Goal: Task Accomplishment & Management: Manage account settings

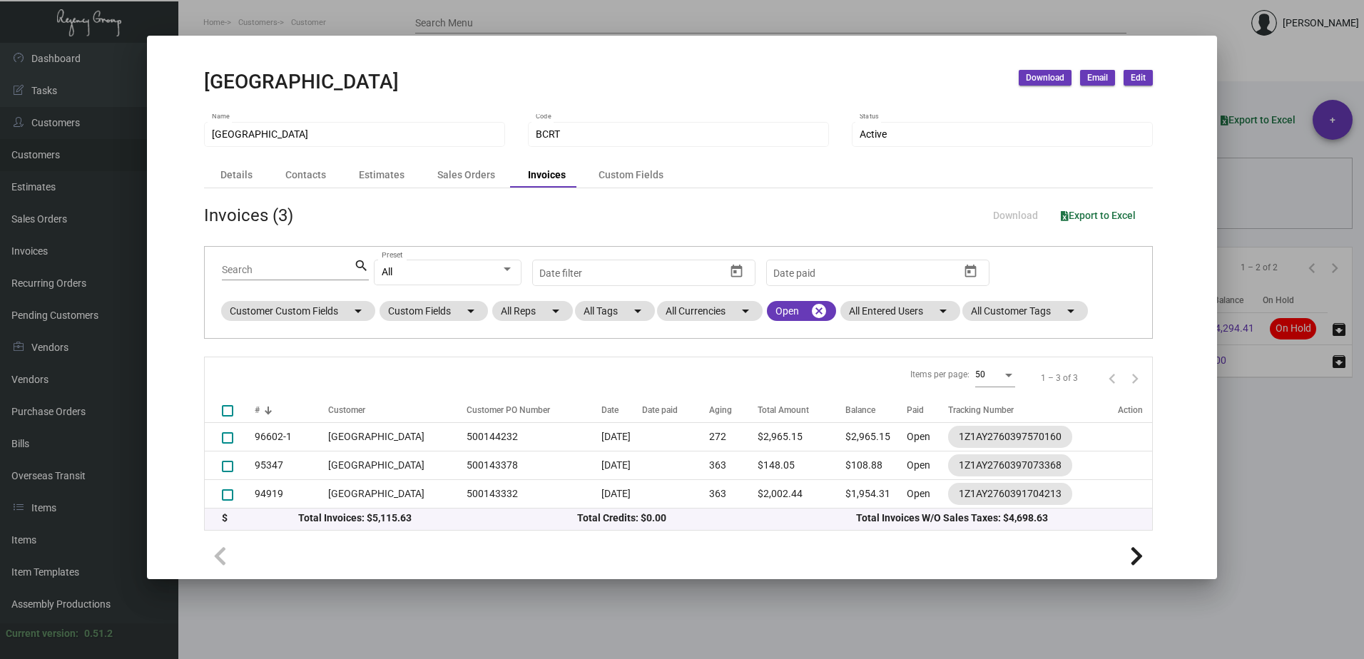
drag, startPoint x: 688, startPoint y: 21, endPoint x: 451, endPoint y: 22, distance: 237.6
click at [688, 21] on div at bounding box center [682, 329] width 1364 height 659
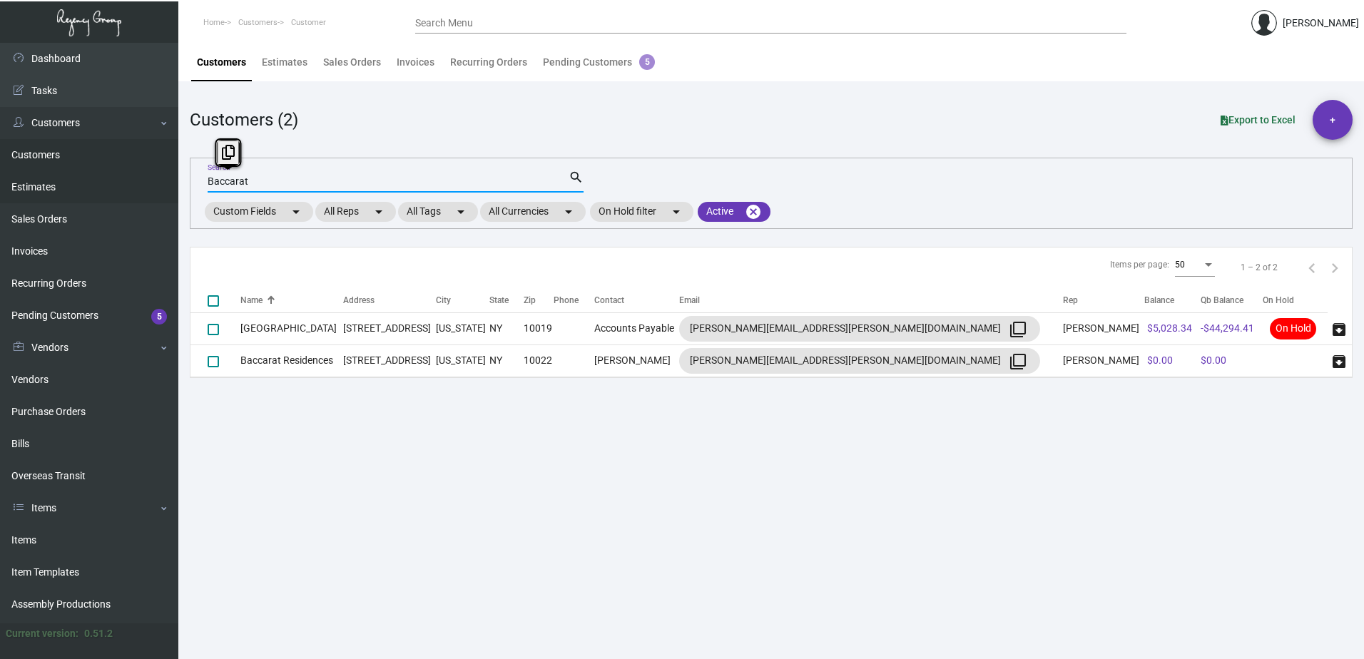
drag, startPoint x: 255, startPoint y: 184, endPoint x: 143, endPoint y: 176, distance: 113.0
click at [143, 176] on div "Dashboard Dashboard Tasks Customers Customers Estimates Sales Orders Invoices R…" at bounding box center [682, 351] width 1364 height 616
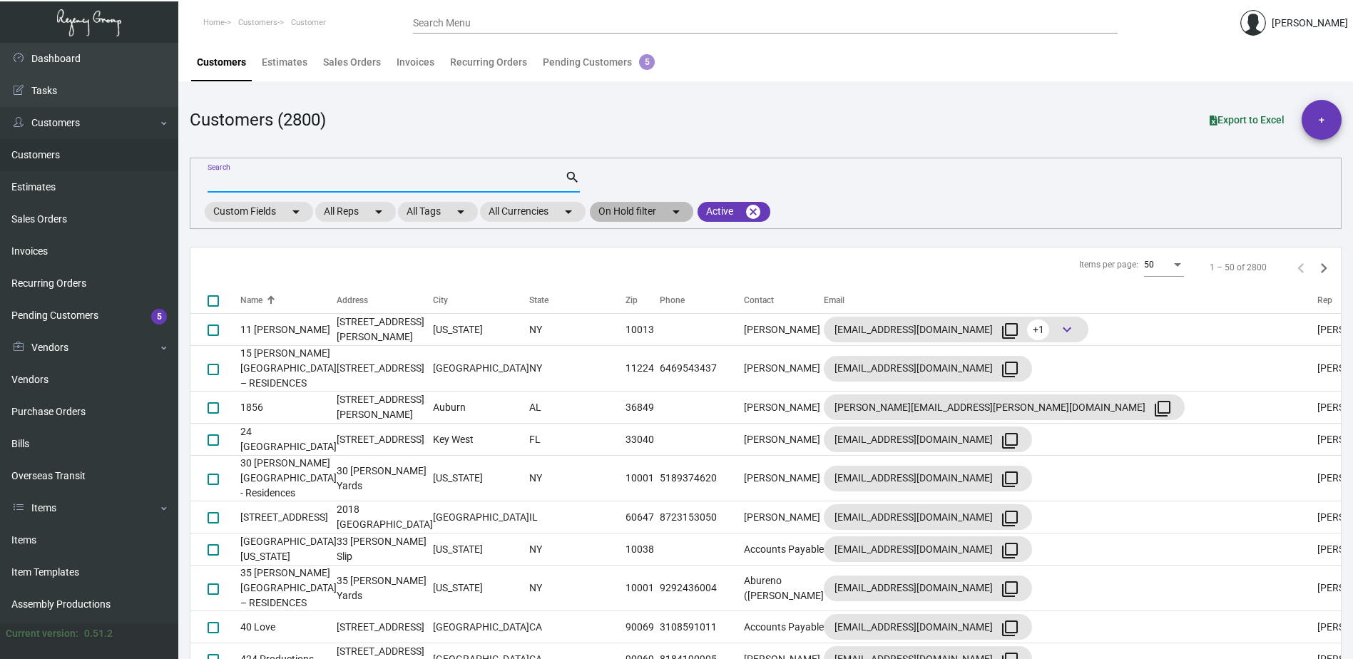
click at [645, 215] on mat-chip "On Hold filter arrow_drop_down" at bounding box center [641, 212] width 103 height 20
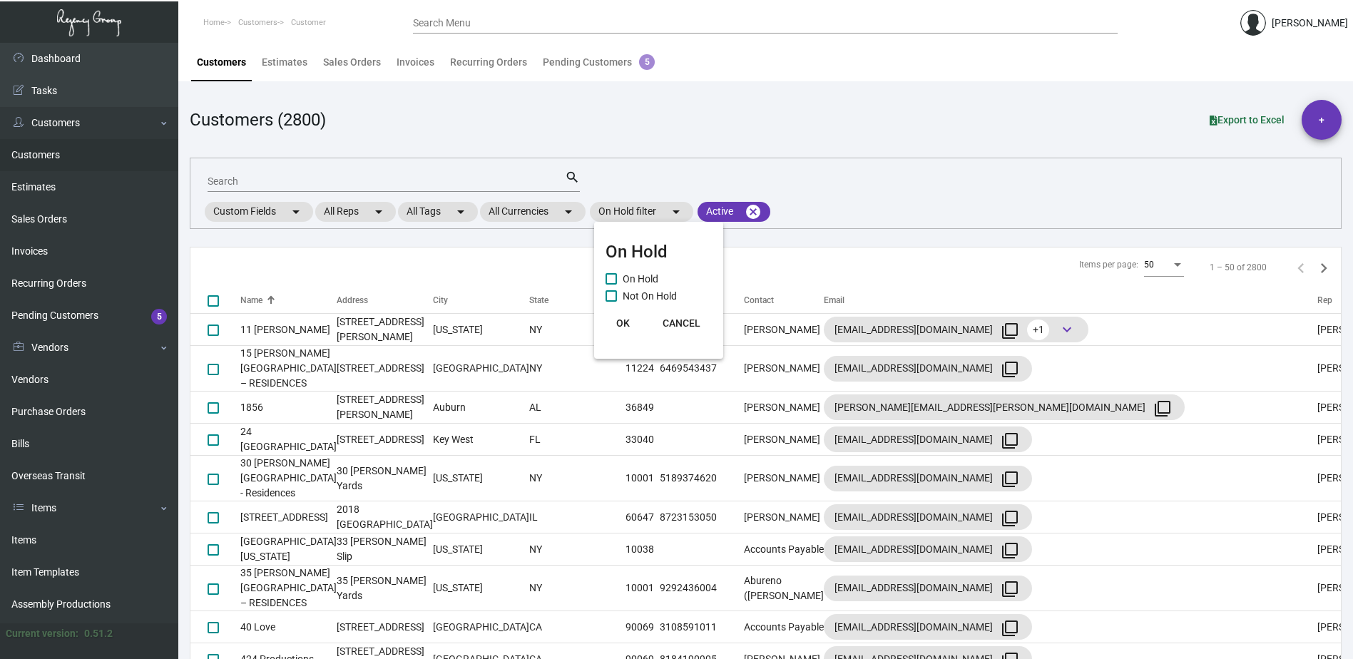
click at [624, 277] on span "On Hold" at bounding box center [641, 278] width 36 height 17
click at [611, 285] on input "On Hold" at bounding box center [611, 285] width 1 height 1
checkbox input "true"
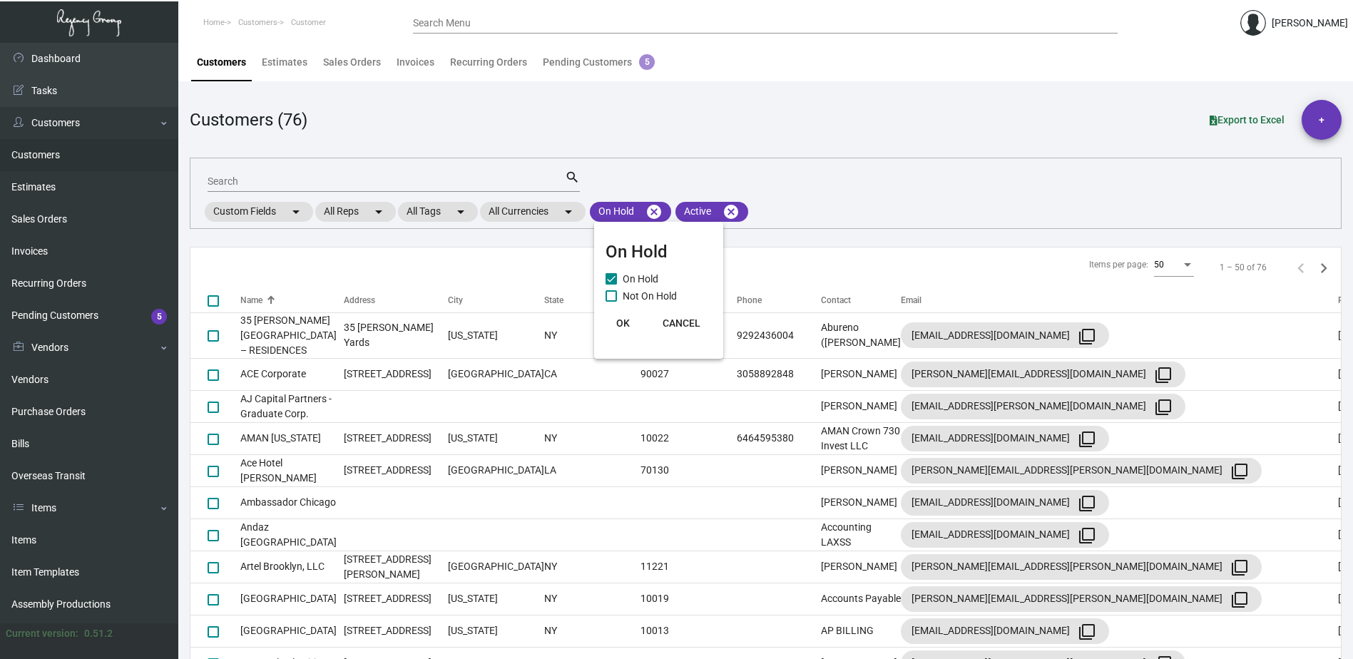
click at [616, 325] on span "OK" at bounding box center [623, 322] width 14 height 11
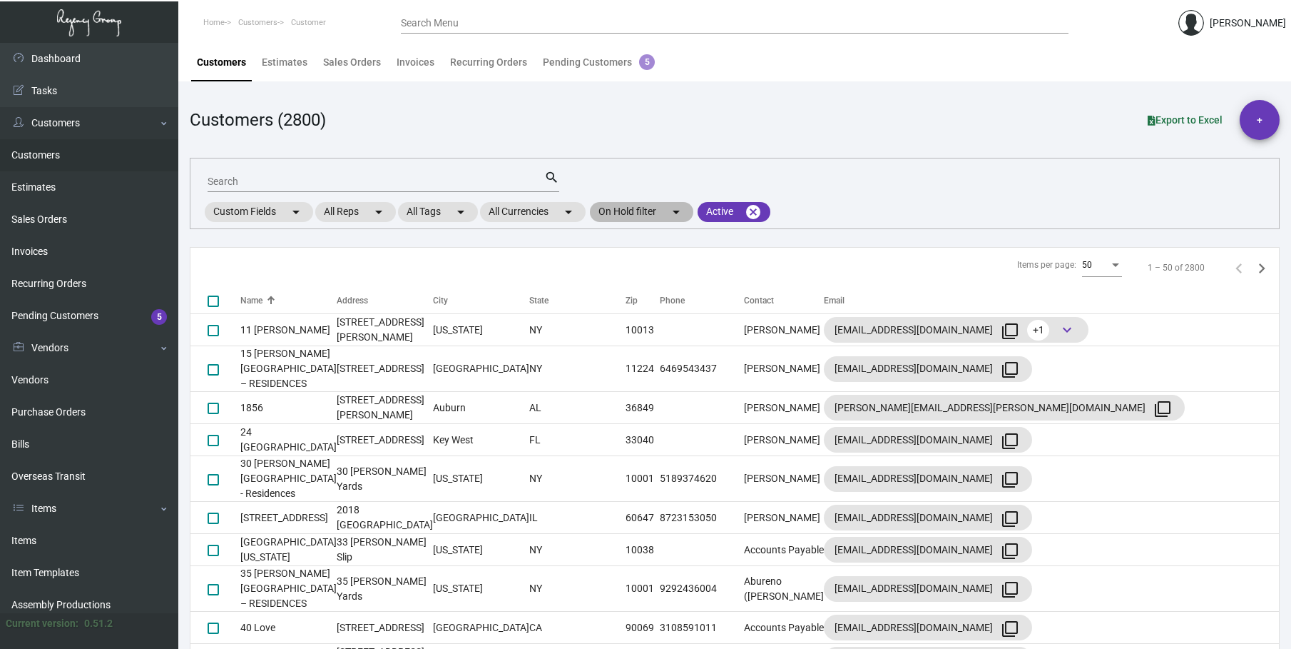
click at [626, 210] on mat-chip "On Hold filter arrow_drop_down" at bounding box center [641, 212] width 103 height 20
click at [625, 283] on span "On Hold" at bounding box center [641, 278] width 36 height 17
click at [611, 285] on input "On Hold" at bounding box center [611, 285] width 1 height 1
checkbox input "true"
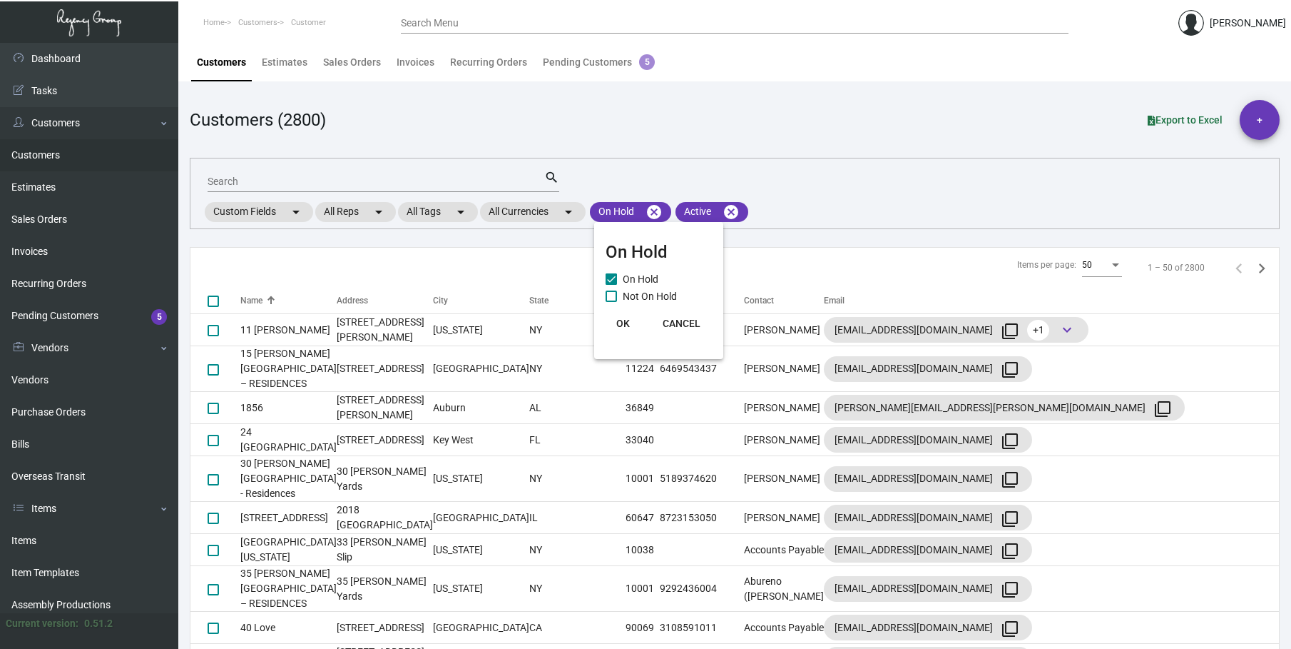
click at [621, 325] on span "OK" at bounding box center [623, 322] width 14 height 11
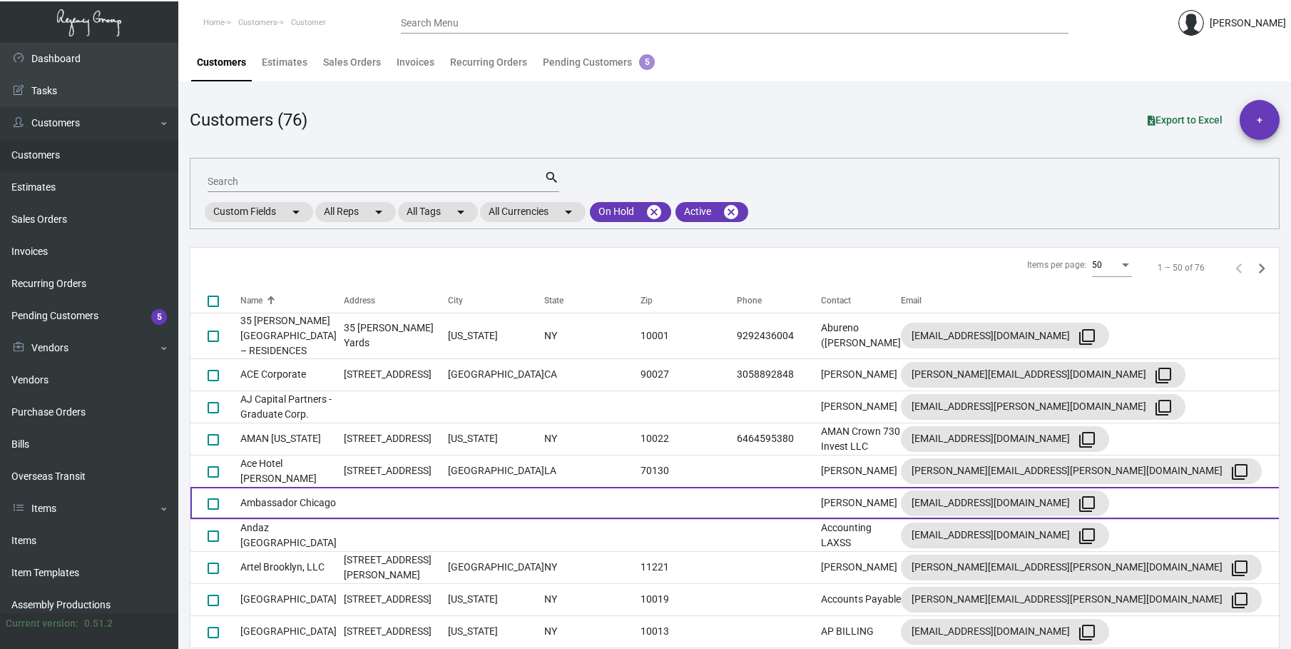
click at [283, 489] on td "Ambassador Chicago" at bounding box center [291, 503] width 103 height 32
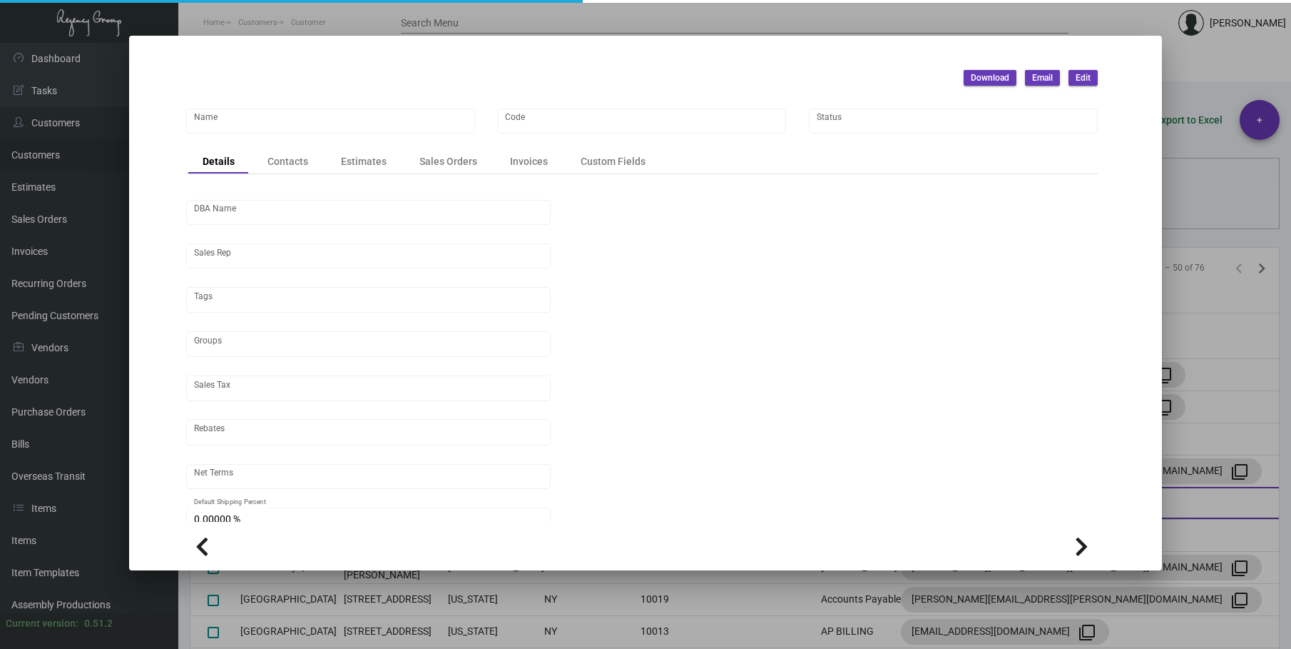
type input "Ambassador Chicago"
type input "AMBC"
type input "[PERSON_NAME]"
type input "[GEOGRAPHIC_DATA]"
type input "Net 30"
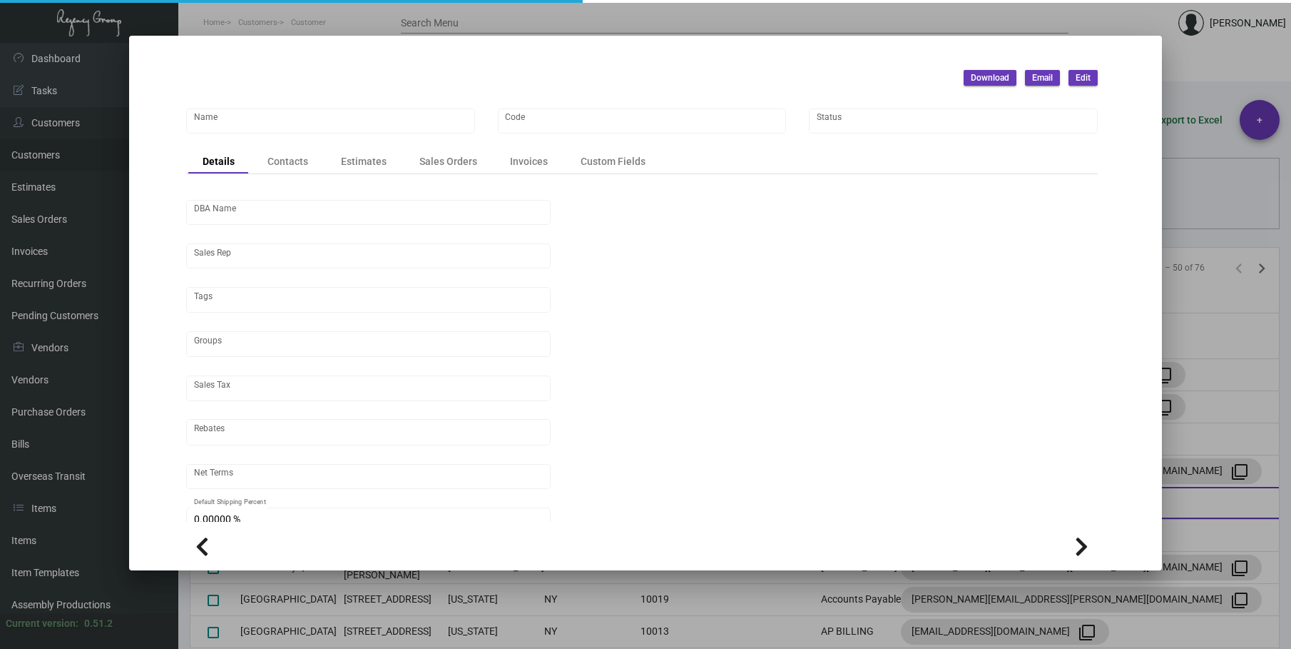
type input "United States Dollar $"
type input "$ 0.00"
checkbox input "true"
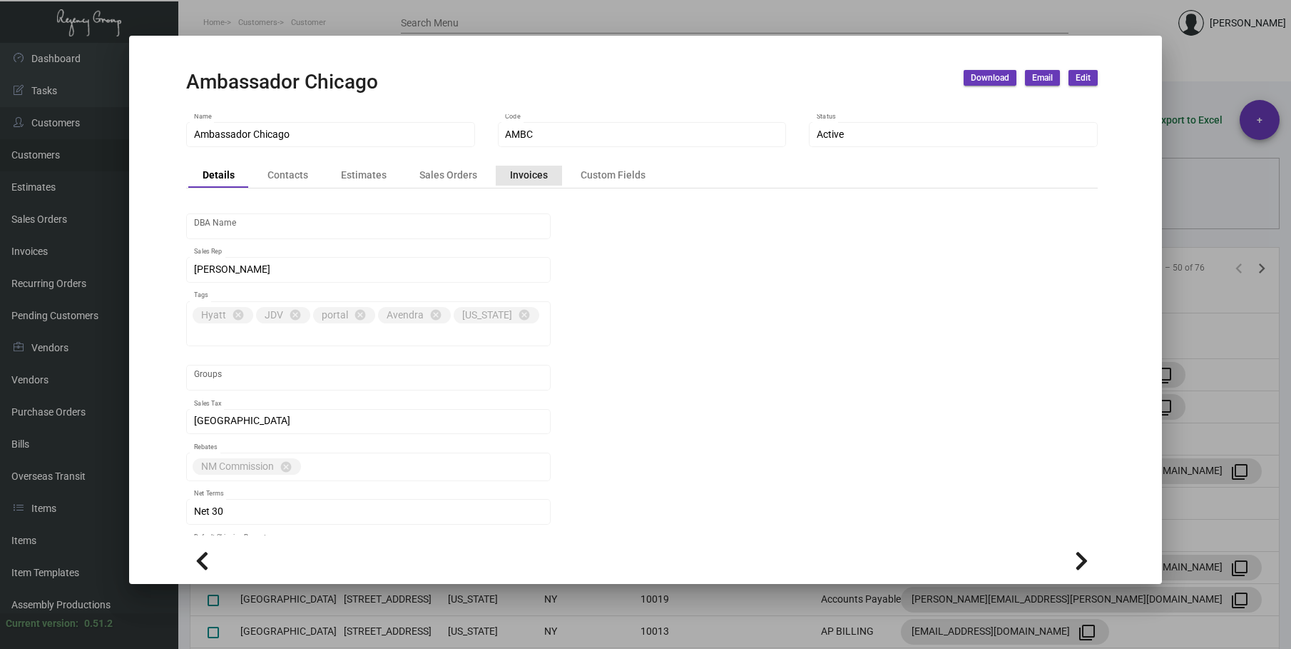
click at [522, 178] on div "Invoices" at bounding box center [529, 175] width 38 height 15
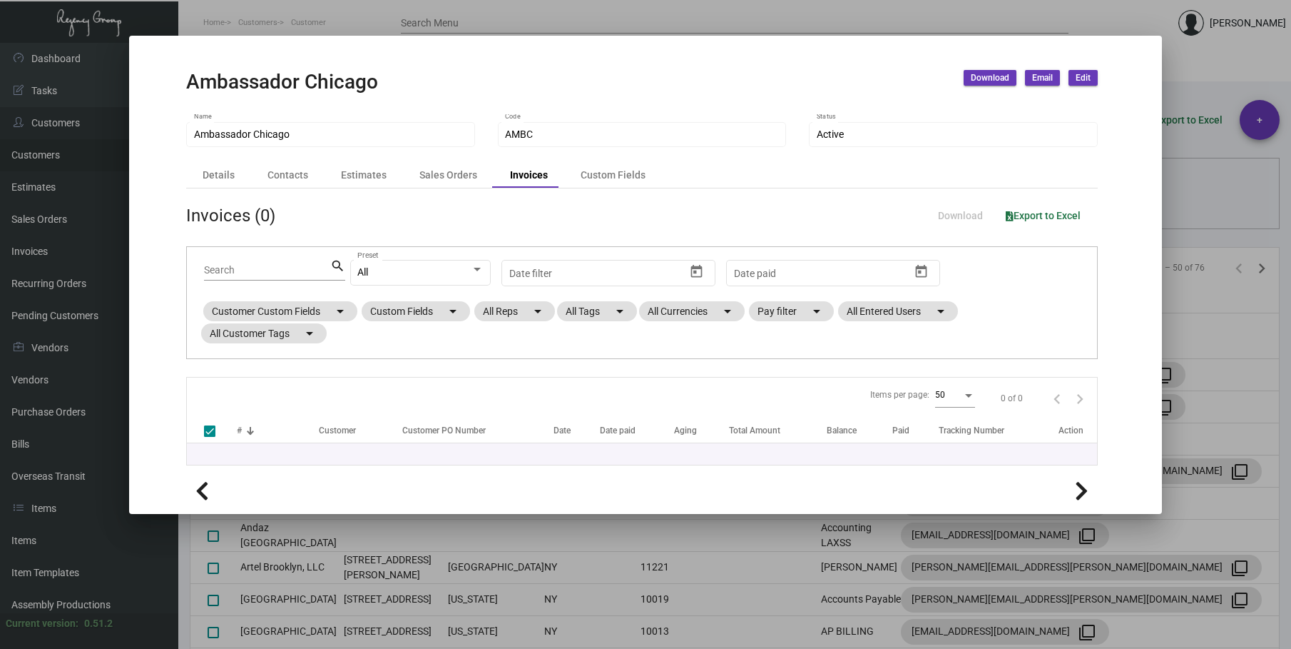
checkbox input "false"
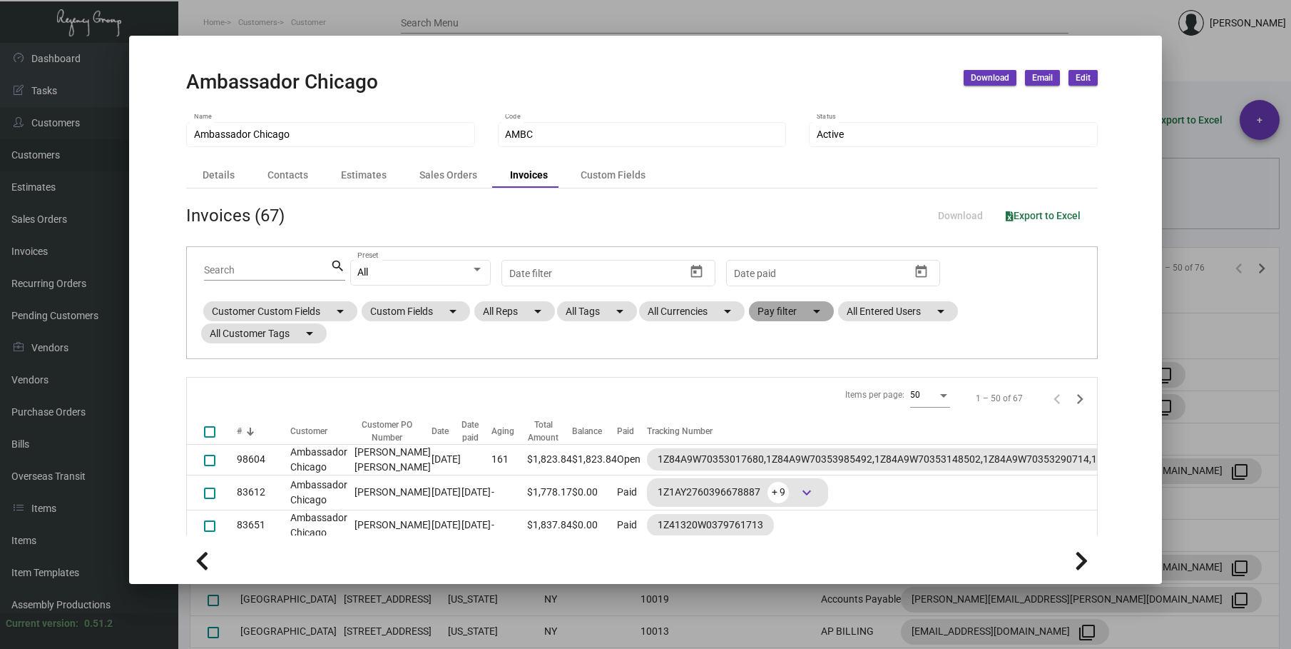
click at [792, 314] on mat-chip "Pay filter arrow_drop_down" at bounding box center [791, 311] width 85 height 20
click at [785, 377] on span "Paid" at bounding box center [787, 380] width 20 height 17
click at [766, 386] on input "Paid" at bounding box center [765, 386] width 1 height 1
checkbox input "true"
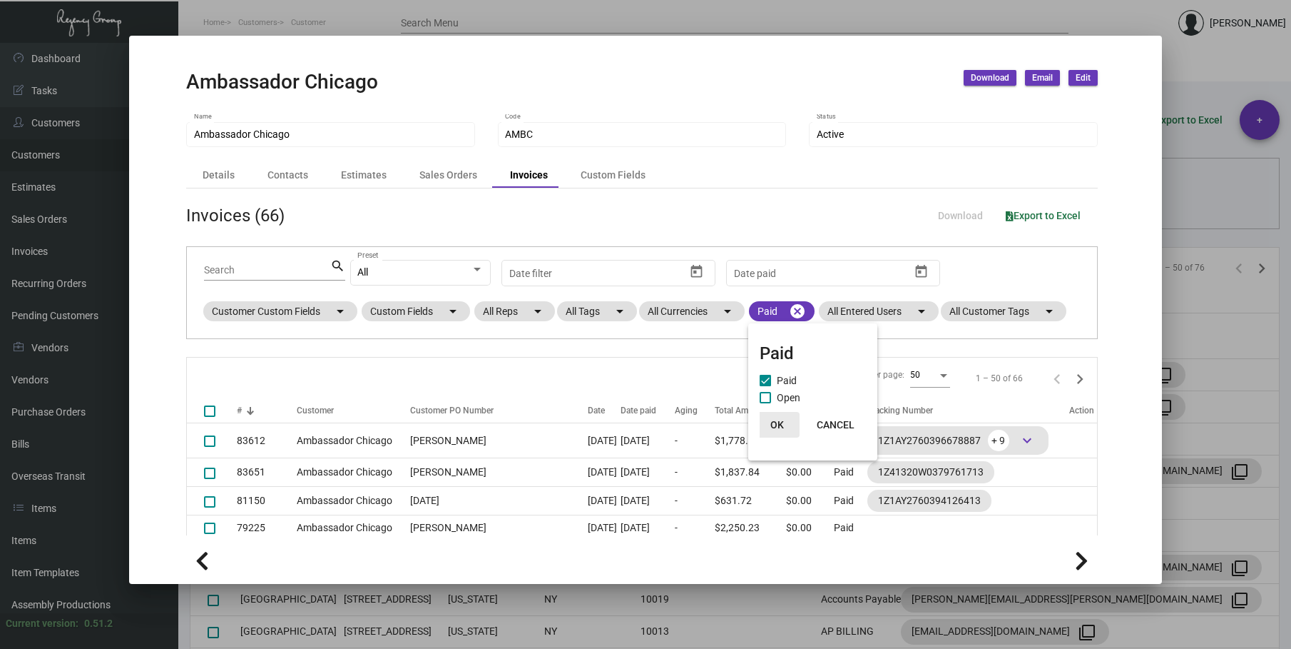
click at [778, 432] on button "OK" at bounding box center [777, 425] width 46 height 26
drag, startPoint x: 799, startPoint y: 310, endPoint x: 791, endPoint y: 315, distance: 9.3
click at [799, 310] on mat-icon "cancel" at bounding box center [797, 310] width 17 height 17
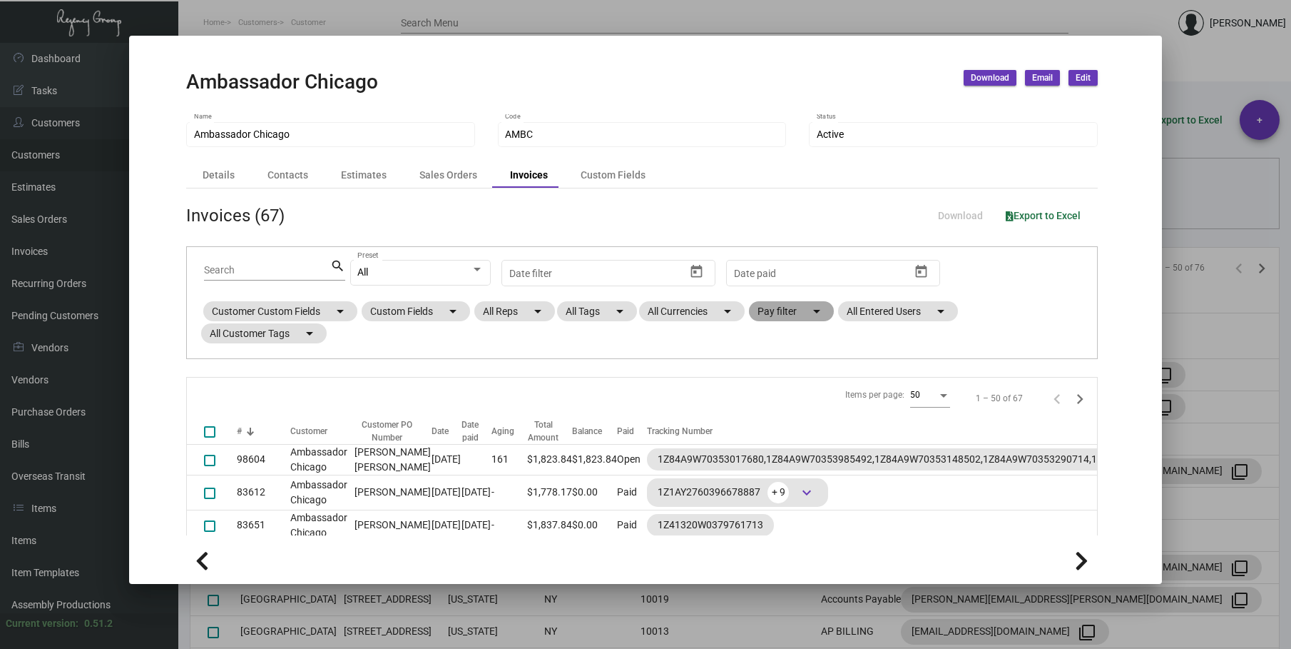
click at [790, 313] on mat-chip "Pay filter arrow_drop_down" at bounding box center [791, 311] width 85 height 20
click at [767, 398] on span at bounding box center [765, 397] width 11 height 11
click at [766, 403] on input "Open" at bounding box center [765, 403] width 1 height 1
checkbox input "true"
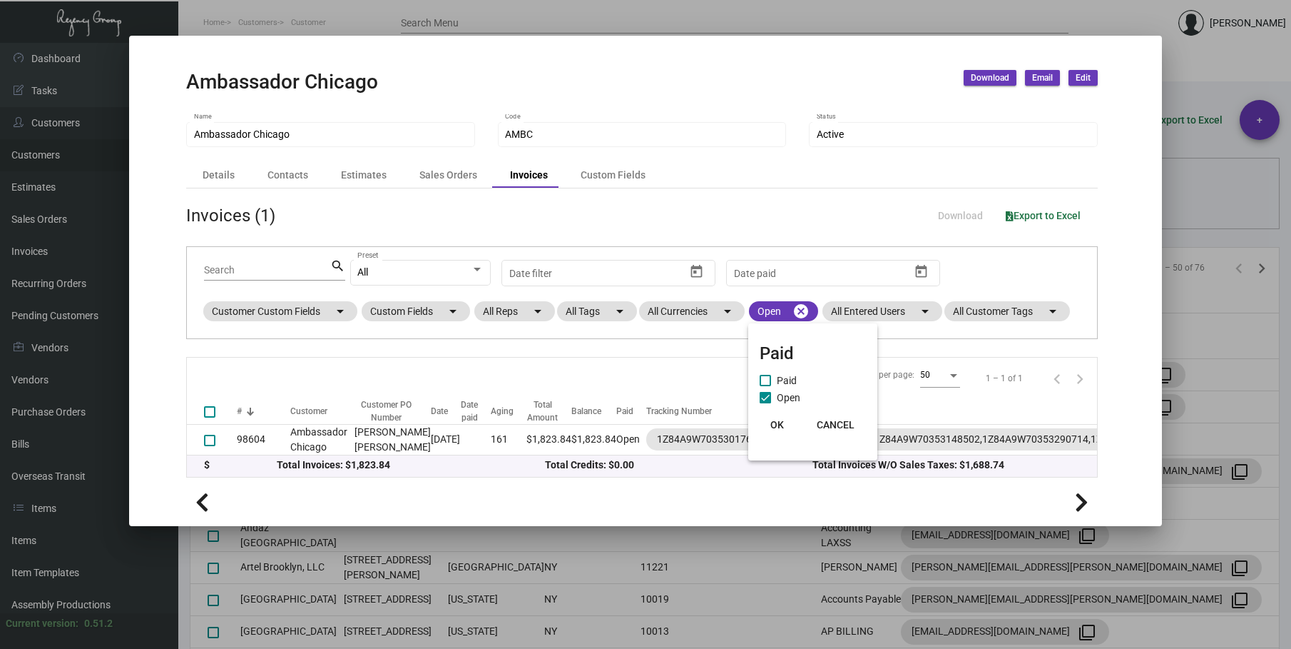
click at [778, 422] on span "OK" at bounding box center [778, 424] width 14 height 11
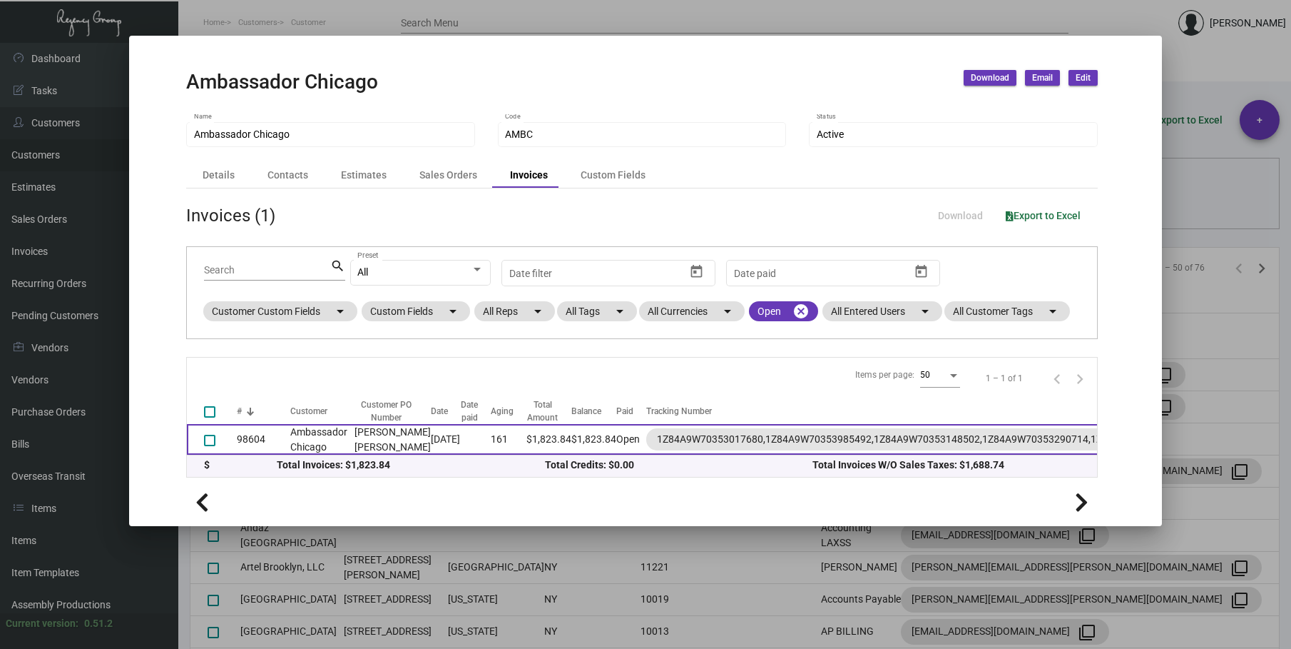
click at [295, 454] on td "Ambassador Chicago" at bounding box center [318, 439] width 57 height 31
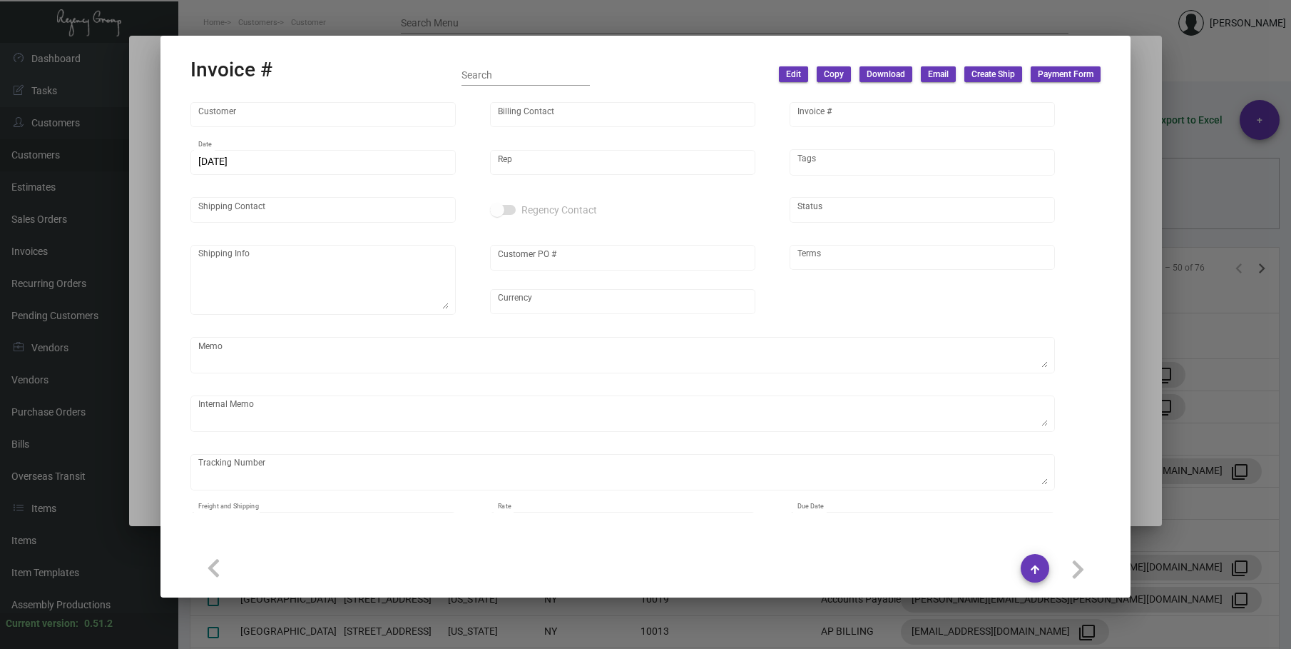
type input "Ambassador Chicago"
type input "[PERSON_NAME]"
type input "98604"
type input "[DATE]"
type input "[PERSON_NAME]"
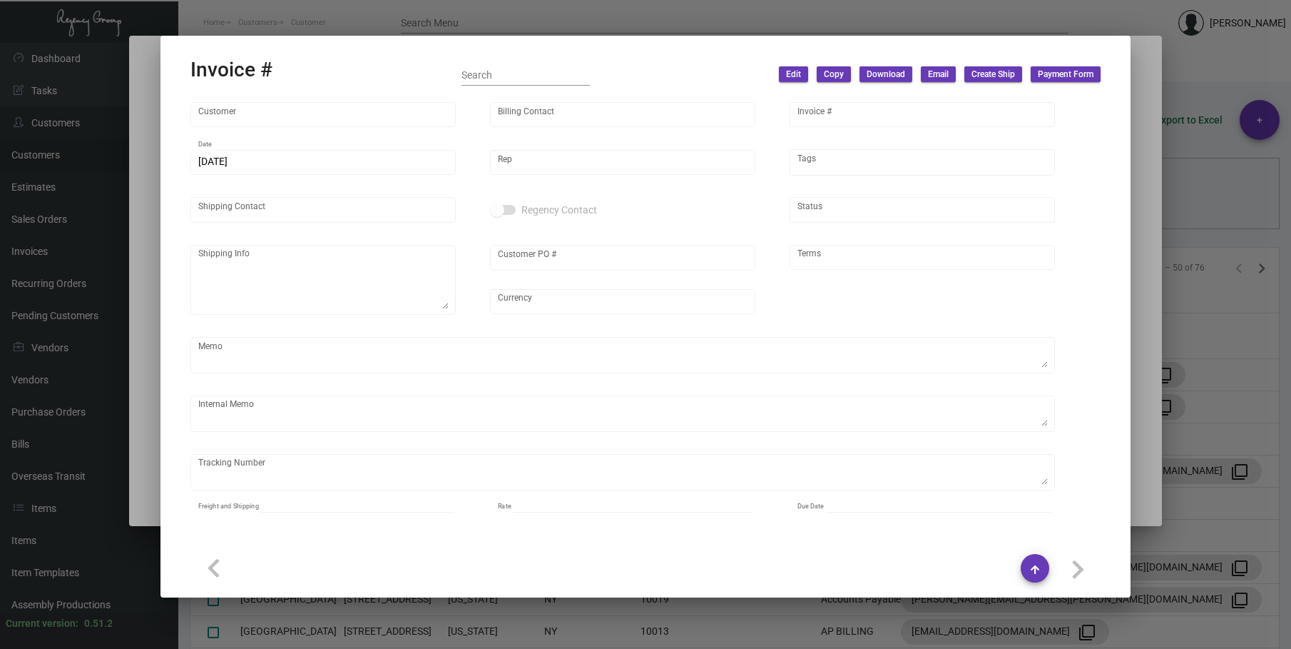
type input "[PERSON_NAME] [PERSON_NAME]"
type textarea "Ambassador [GEOGRAPHIC_DATA] - [PERSON_NAME][GEOGRAPHIC_DATA][PERSON_NAME] [STR…"
type input "[PERSON_NAME] [PERSON_NAME]"
type input "United States Dollar $"
type input "Net 30"
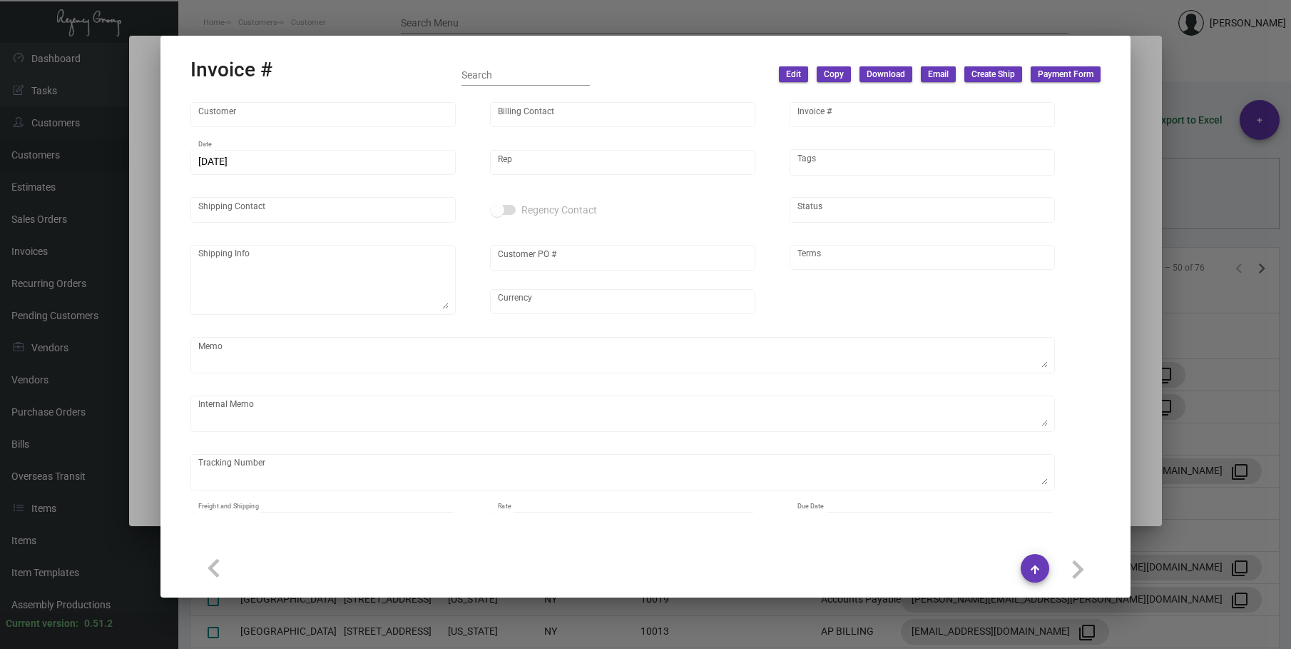
type textarea "167.40"
type input "$ 198.74"
type input "[DATE]"
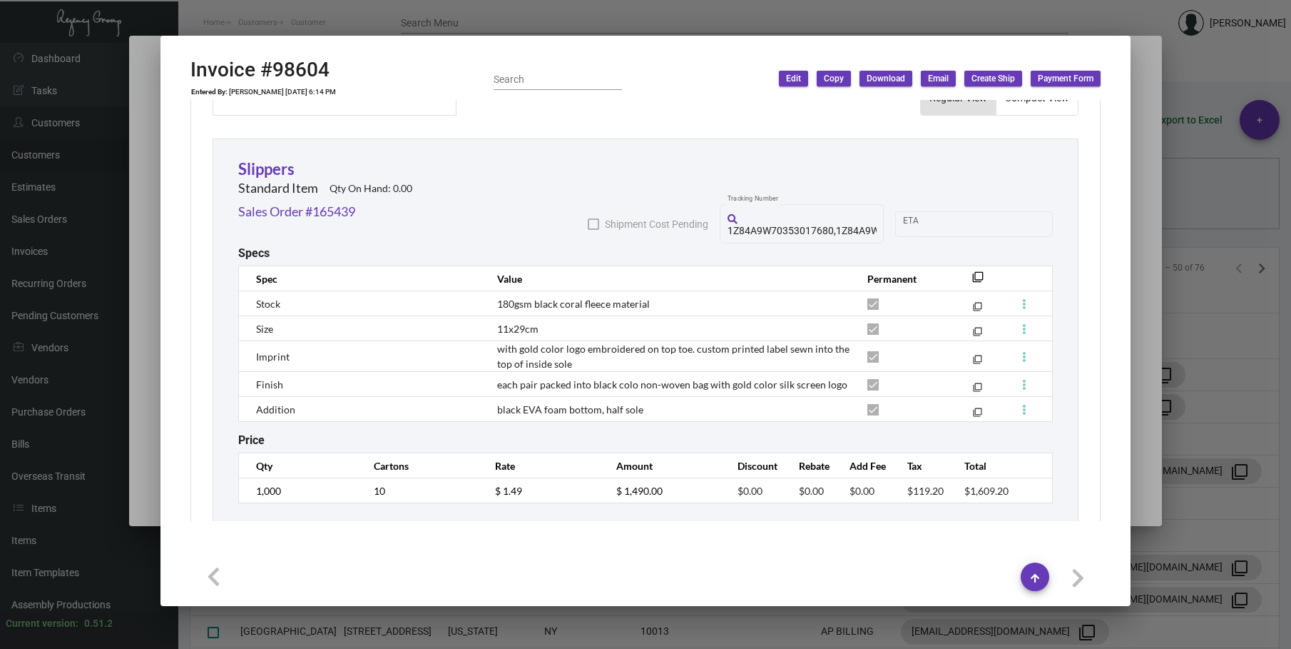
scroll to position [857, 0]
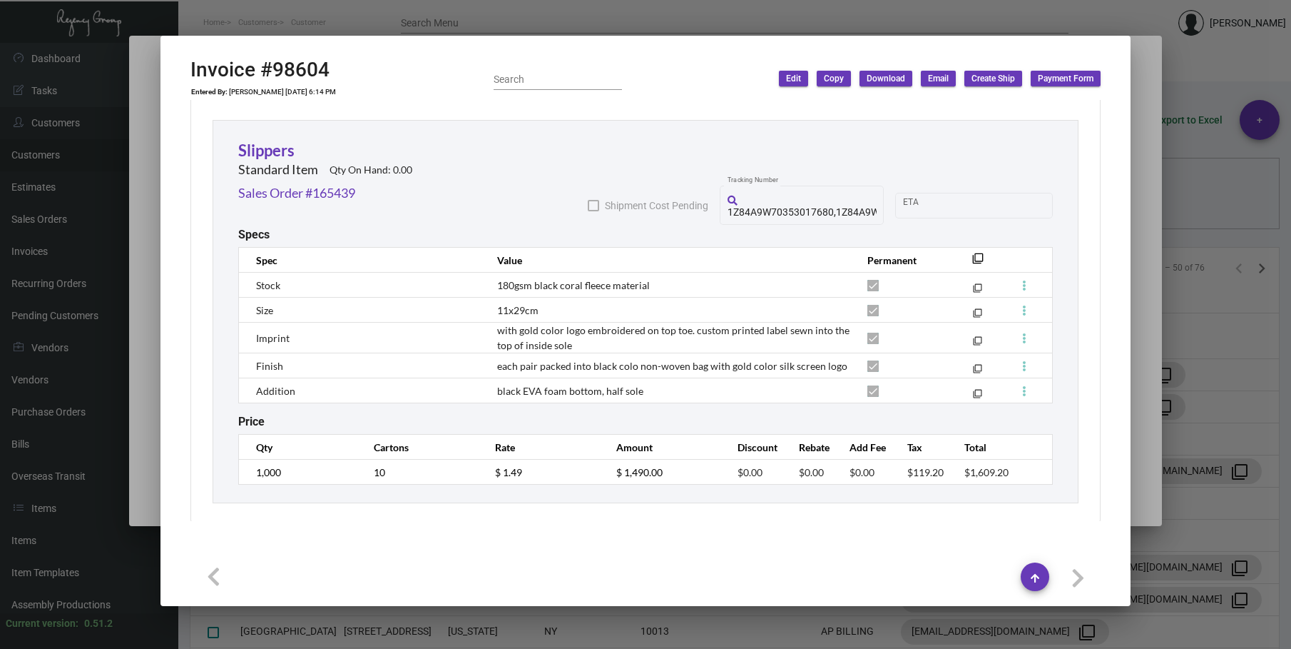
click at [684, 7] on div at bounding box center [645, 324] width 1291 height 649
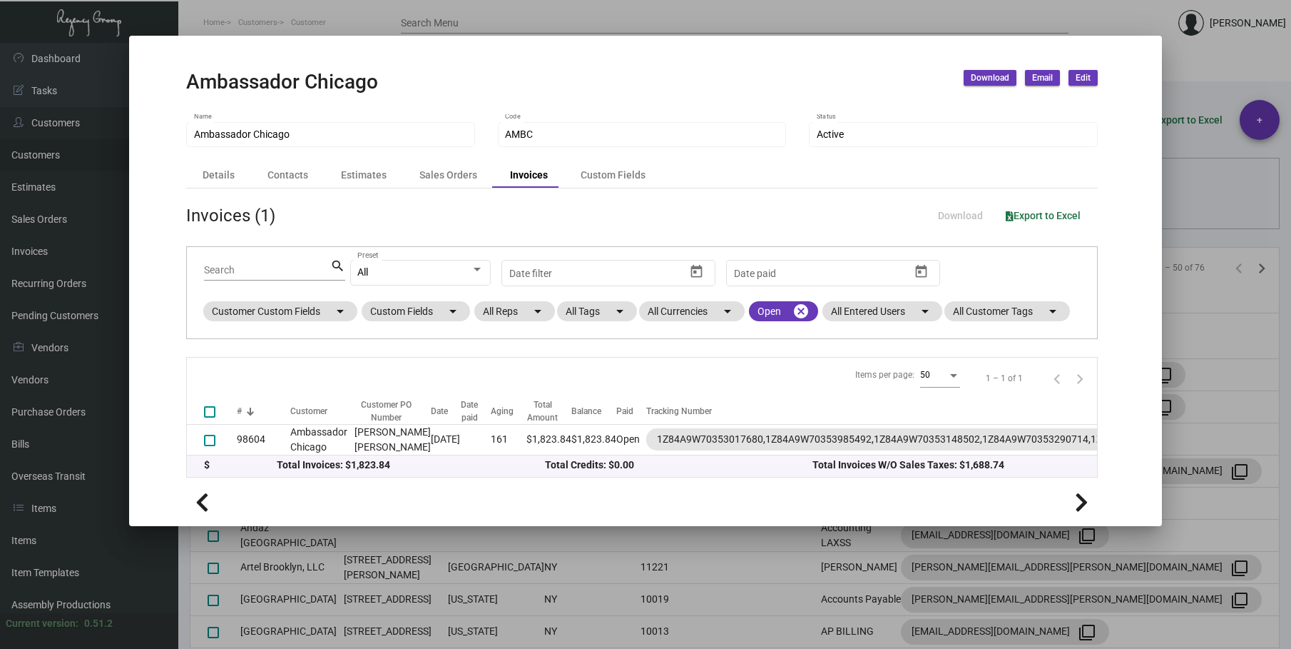
click at [360, 55] on mat-dialog-container "Ambassador Chicago Download Email Edit Ambassador Chicago Name AMBC Code Active…" at bounding box center [645, 281] width 1033 height 490
click at [313, 22] on div at bounding box center [645, 324] width 1291 height 649
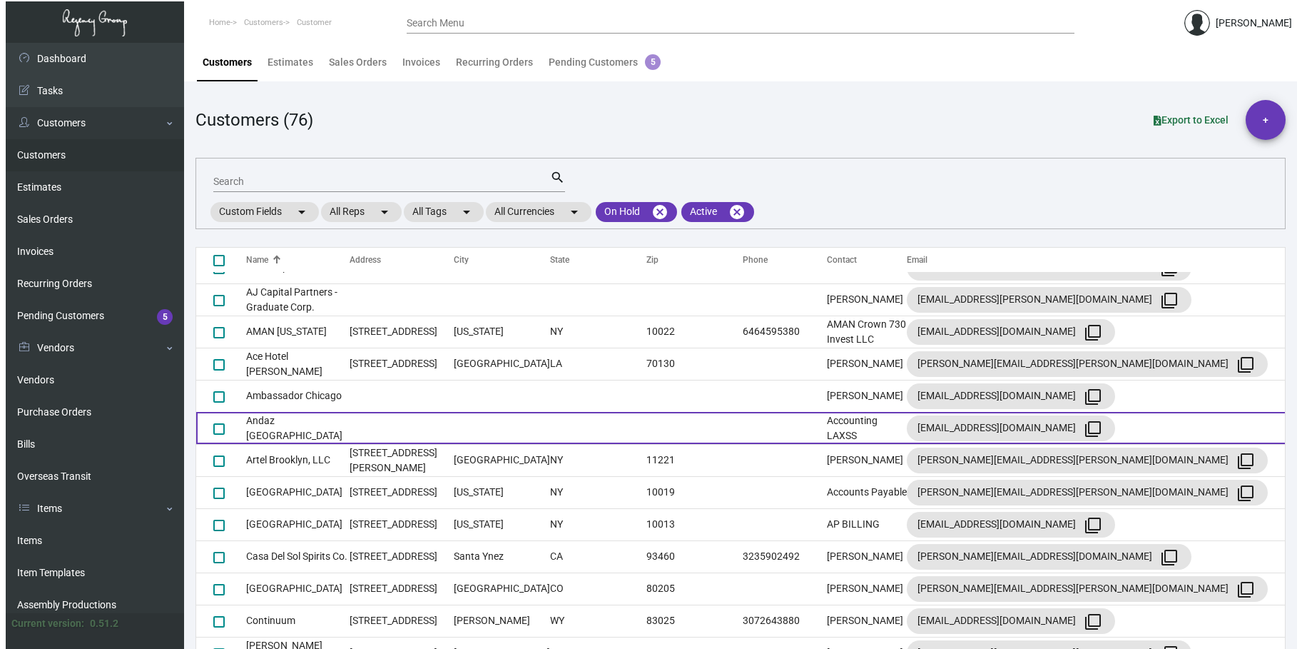
scroll to position [143, 0]
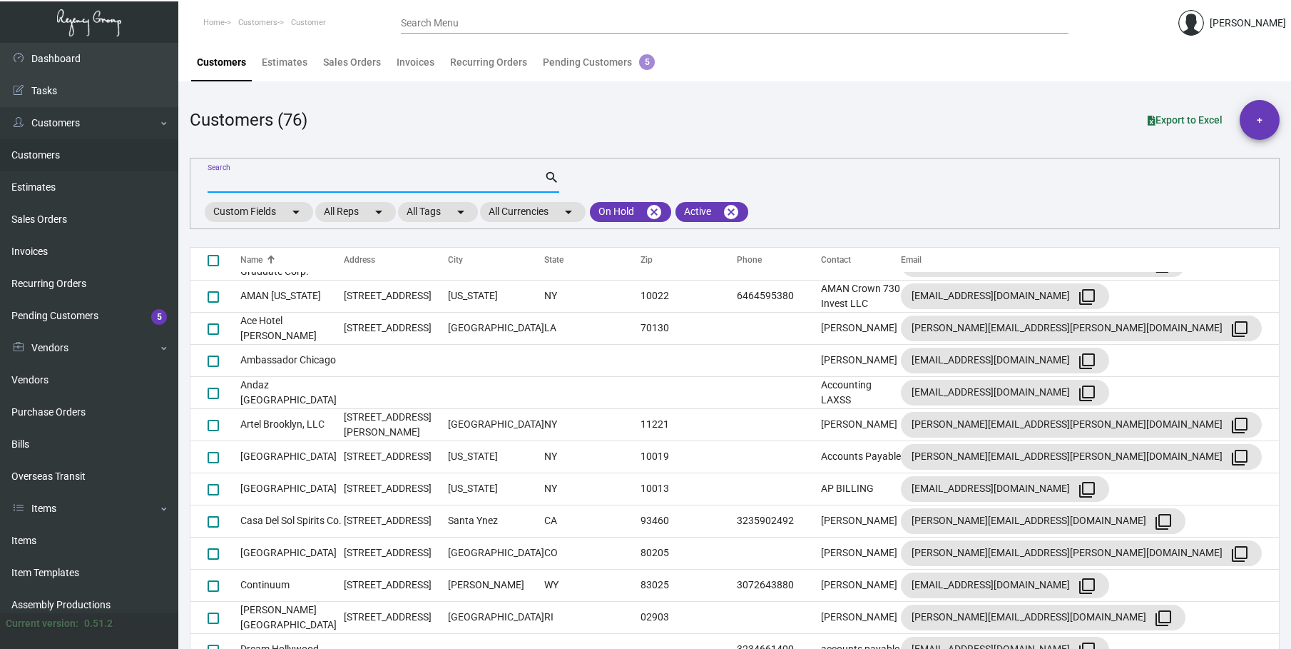
click at [225, 182] on input "Search" at bounding box center [376, 181] width 337 height 11
type input "bar"
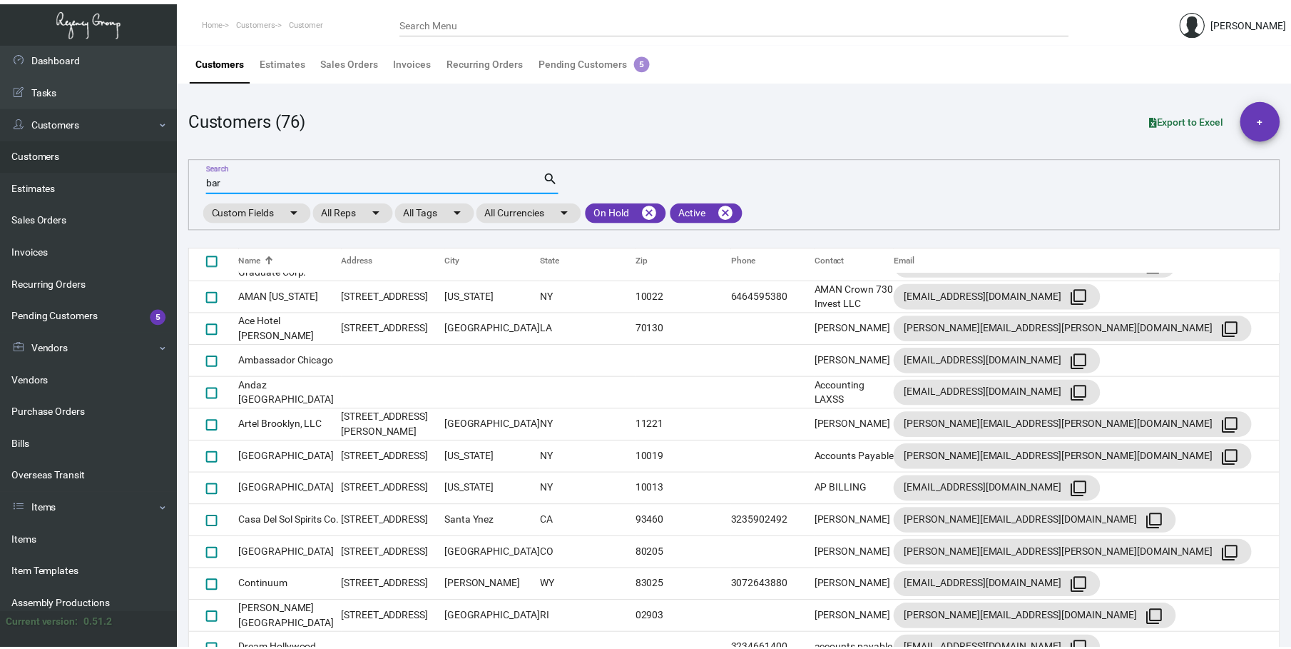
scroll to position [0, 0]
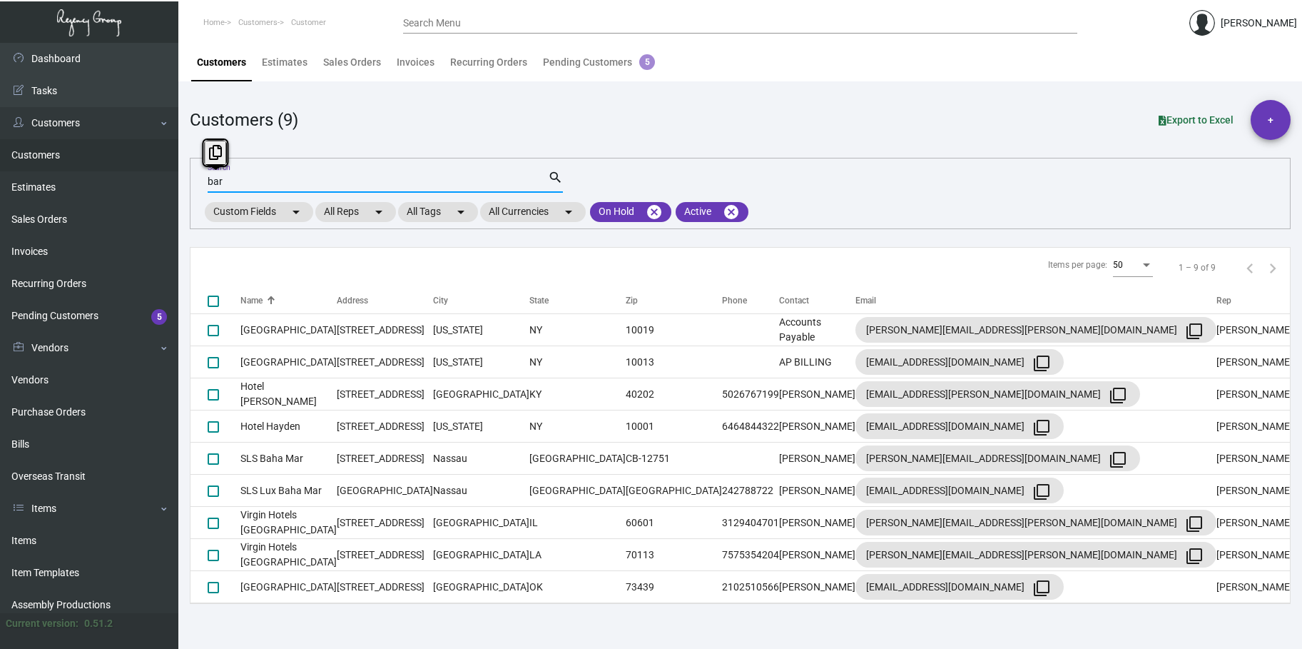
drag, startPoint x: 228, startPoint y: 180, endPoint x: 185, endPoint y: 179, distance: 42.8
click at [185, 179] on main "Customers Estimates Sales Orders Invoices Recurring Orders Pending Customers 5 …" at bounding box center [740, 346] width 1124 height 606
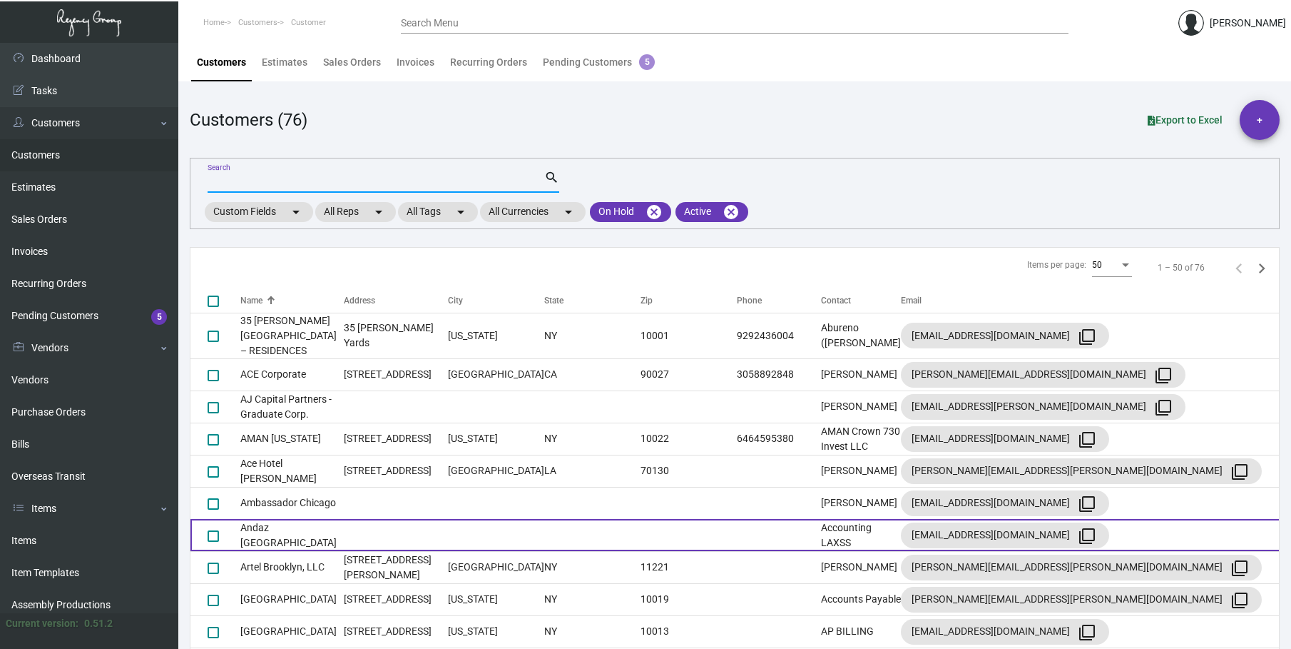
scroll to position [71, 0]
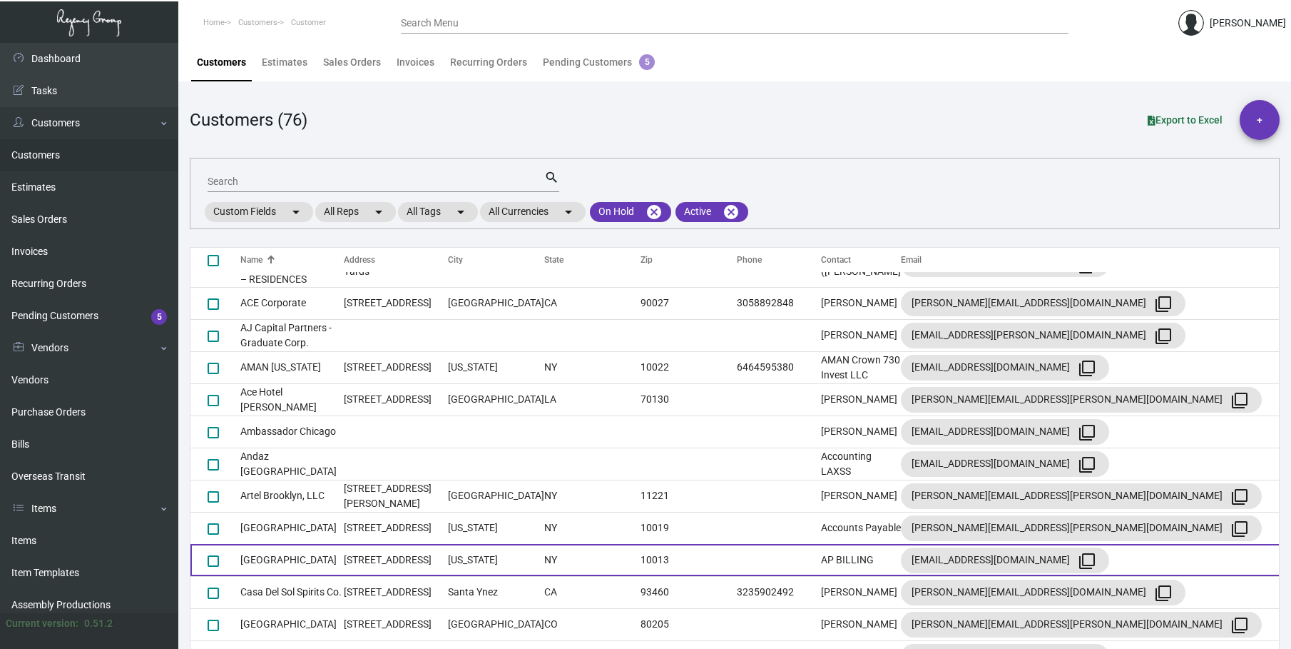
click at [283, 548] on td "[GEOGRAPHIC_DATA]" at bounding box center [291, 560] width 103 height 32
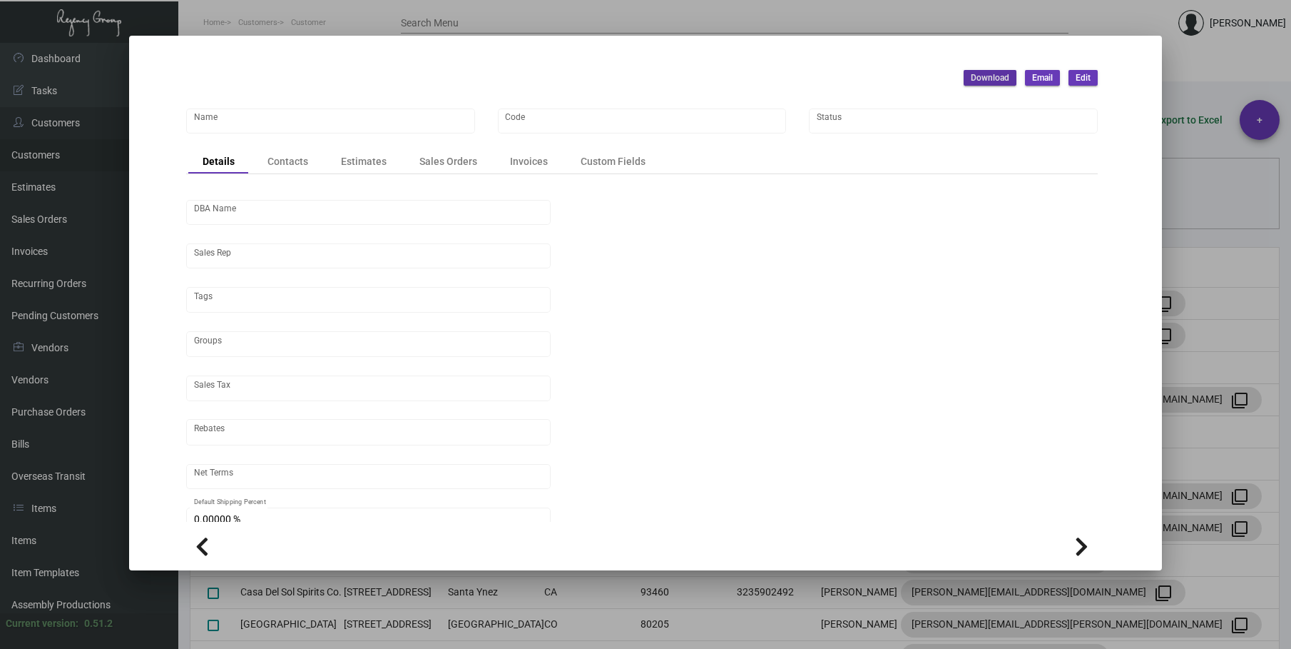
type input "[GEOGRAPHIC_DATA]"
type input "BRH"
type input "Hotel Fouquet's [US_STATE]"
type input "[PERSON_NAME]"
type input "[GEOGRAPHIC_DATA]-[GEOGRAPHIC_DATA] ([US_STATE][GEOGRAPHIC_DATA])"
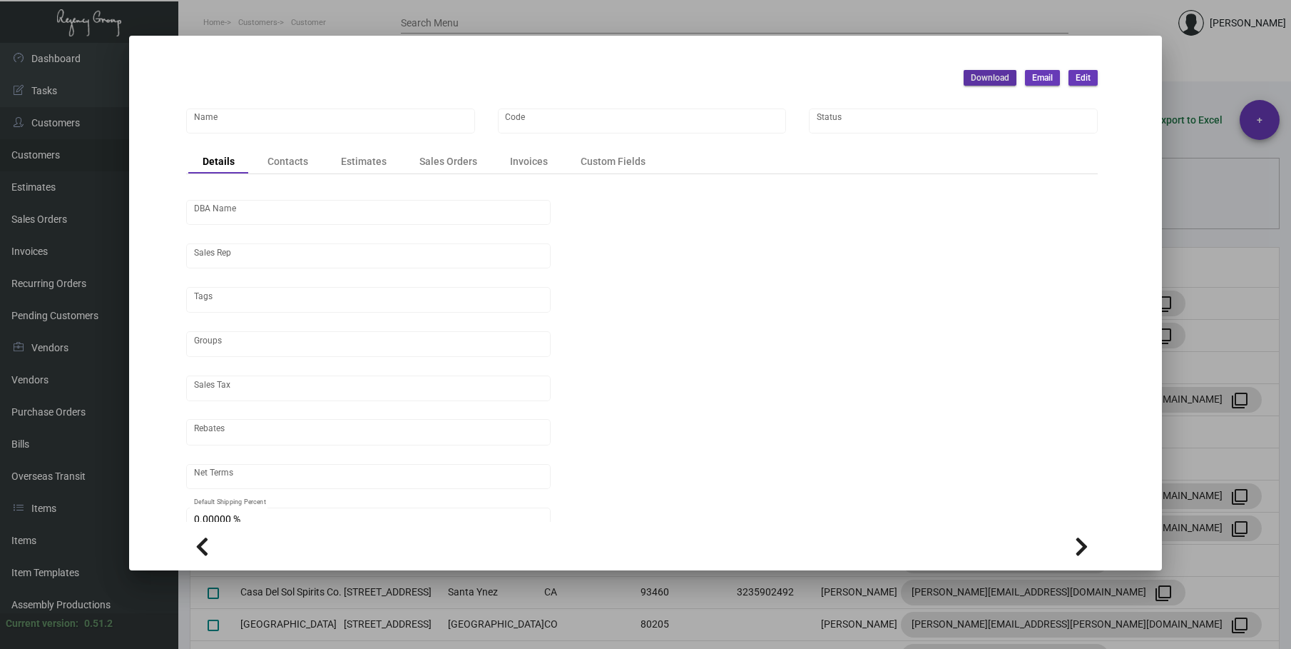
type input "Net 30"
type input "United States Dollar $"
type input "$ 0.00"
checkbox input "true"
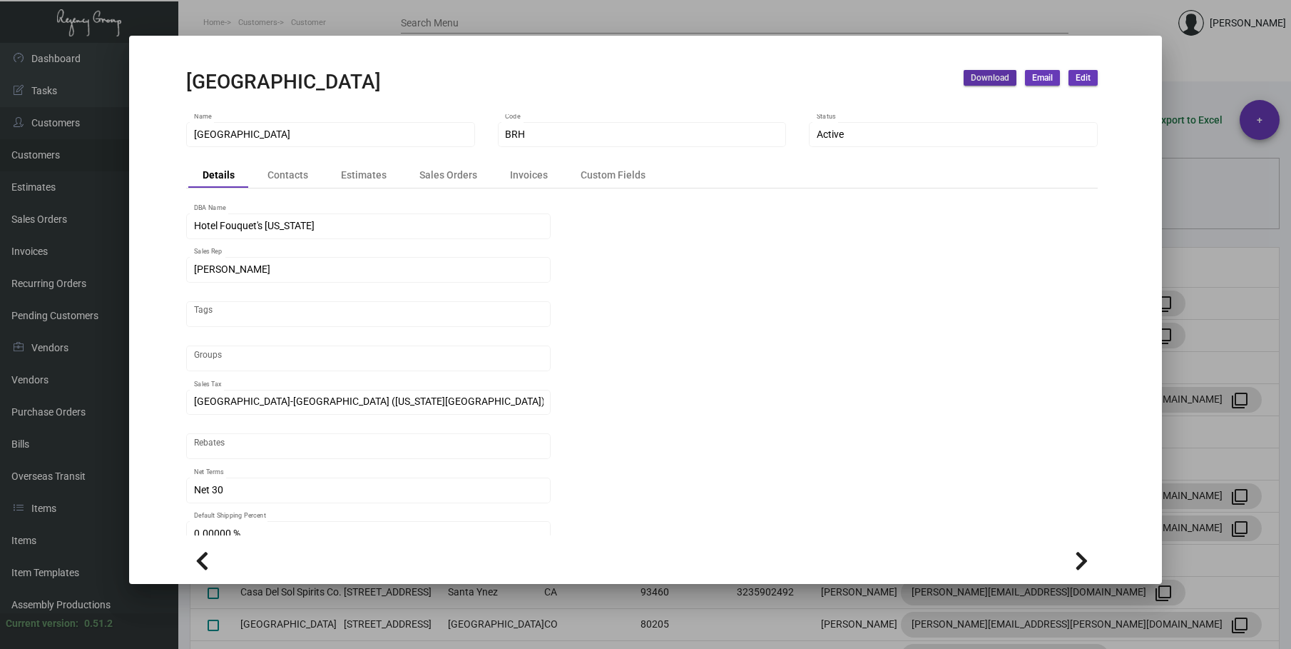
click at [298, 21] on div at bounding box center [645, 324] width 1291 height 649
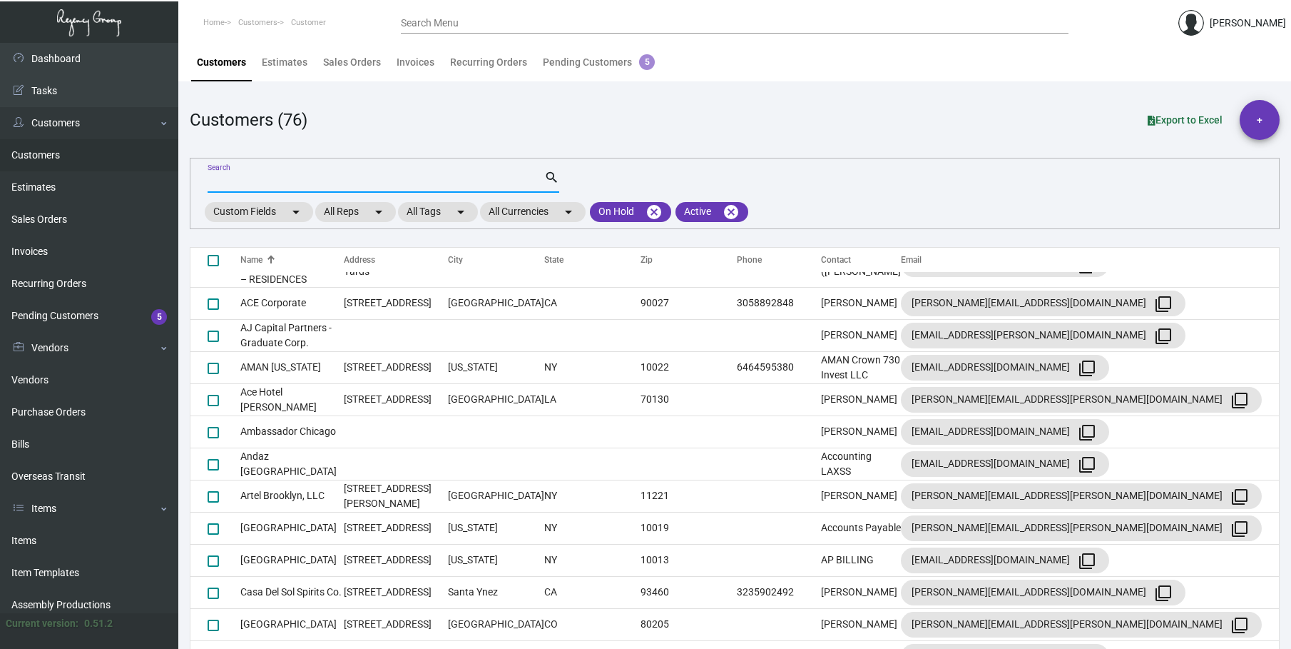
click at [243, 180] on input "Search" at bounding box center [376, 181] width 337 height 11
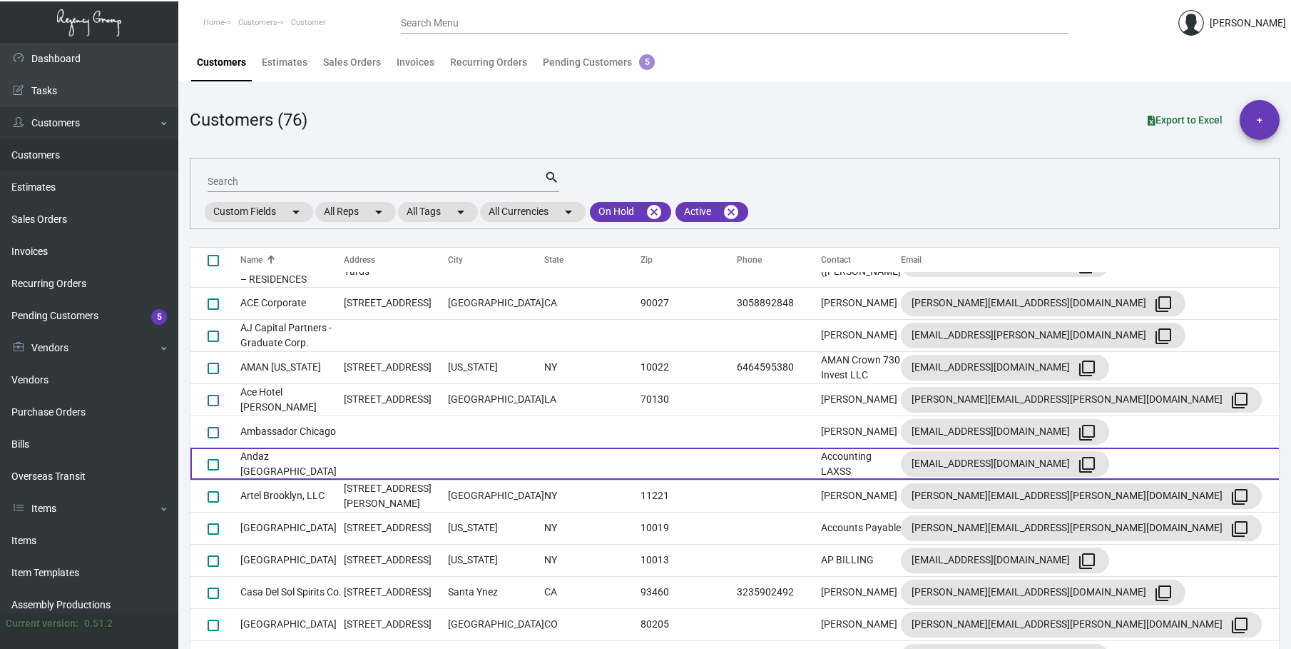
click at [382, 452] on td at bounding box center [396, 463] width 104 height 32
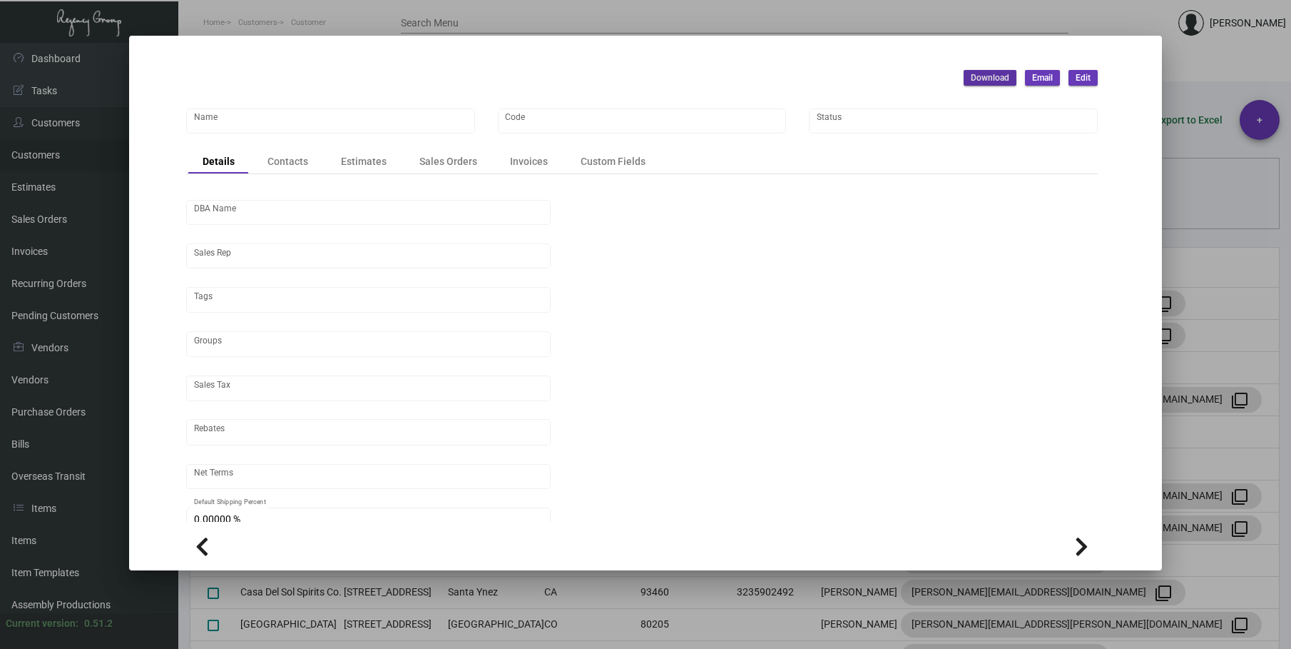
type input "Andaz [GEOGRAPHIC_DATA]"
type input "AWH84"
type input "[PERSON_NAME]"
type input "ST CA-[GEOGRAPHIC_DATA]-[GEOGRAPHIC_DATA]"
type input "Net 30"
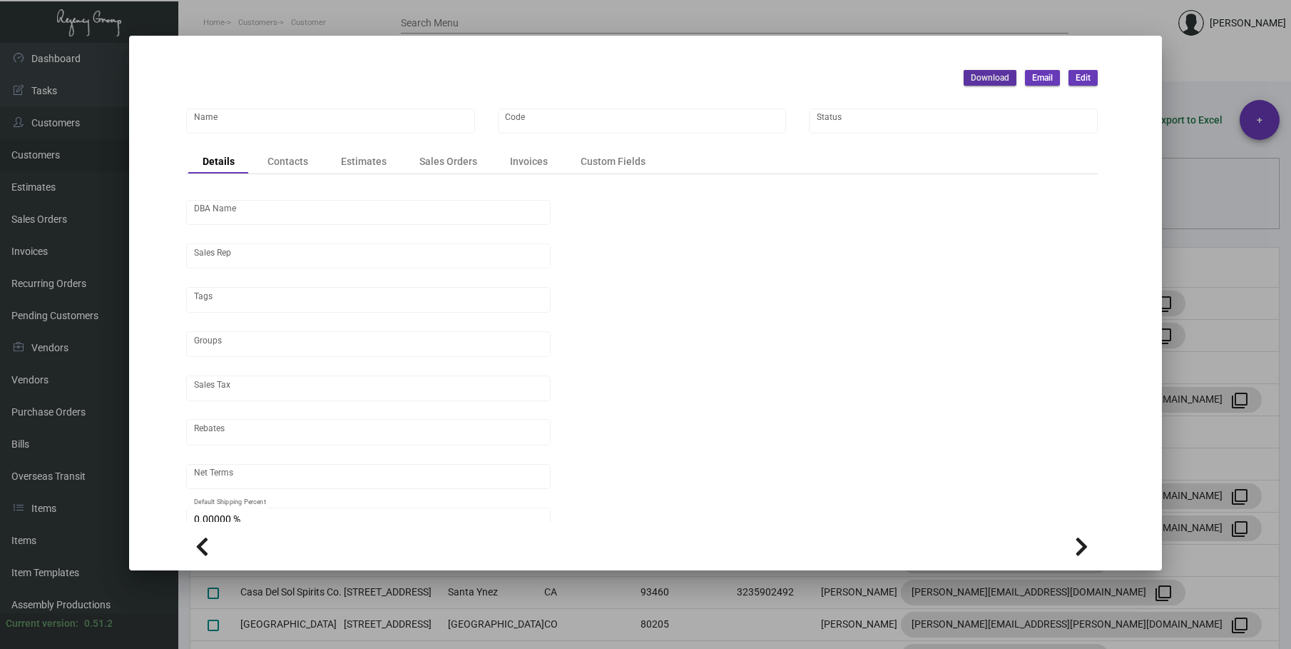
type input "United States Dollar $"
type input "$ 0.00"
checkbox input "true"
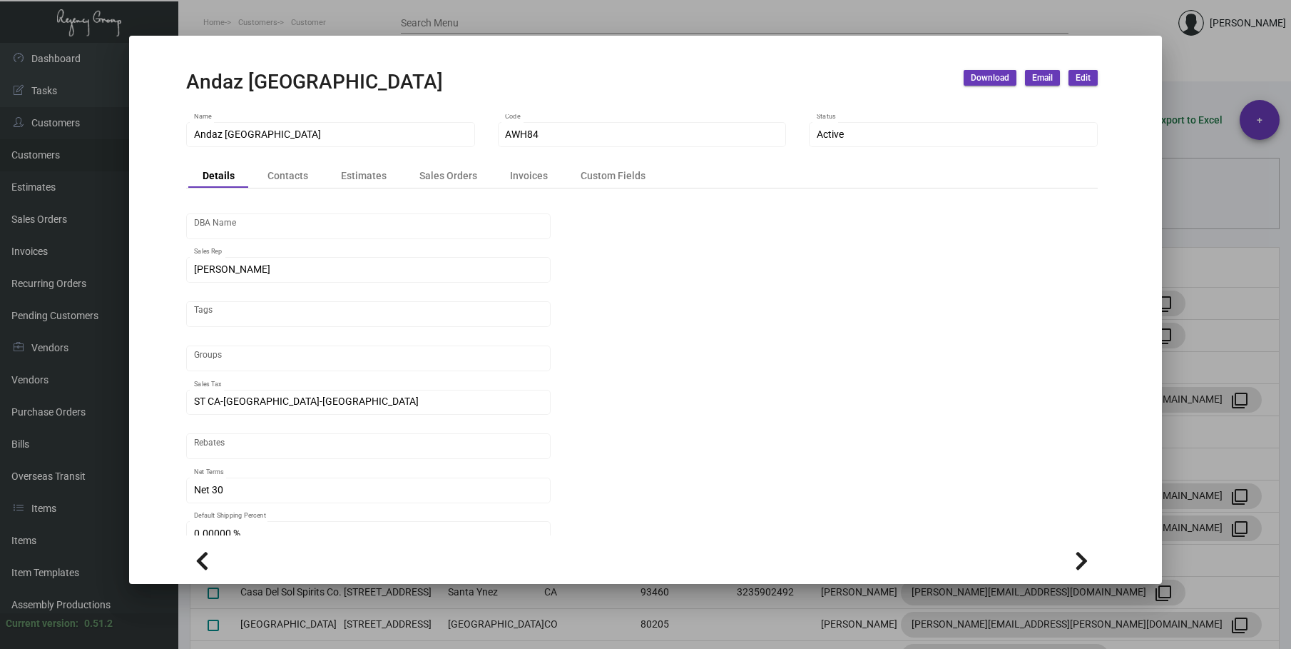
click at [1079, 19] on div at bounding box center [645, 324] width 1291 height 649
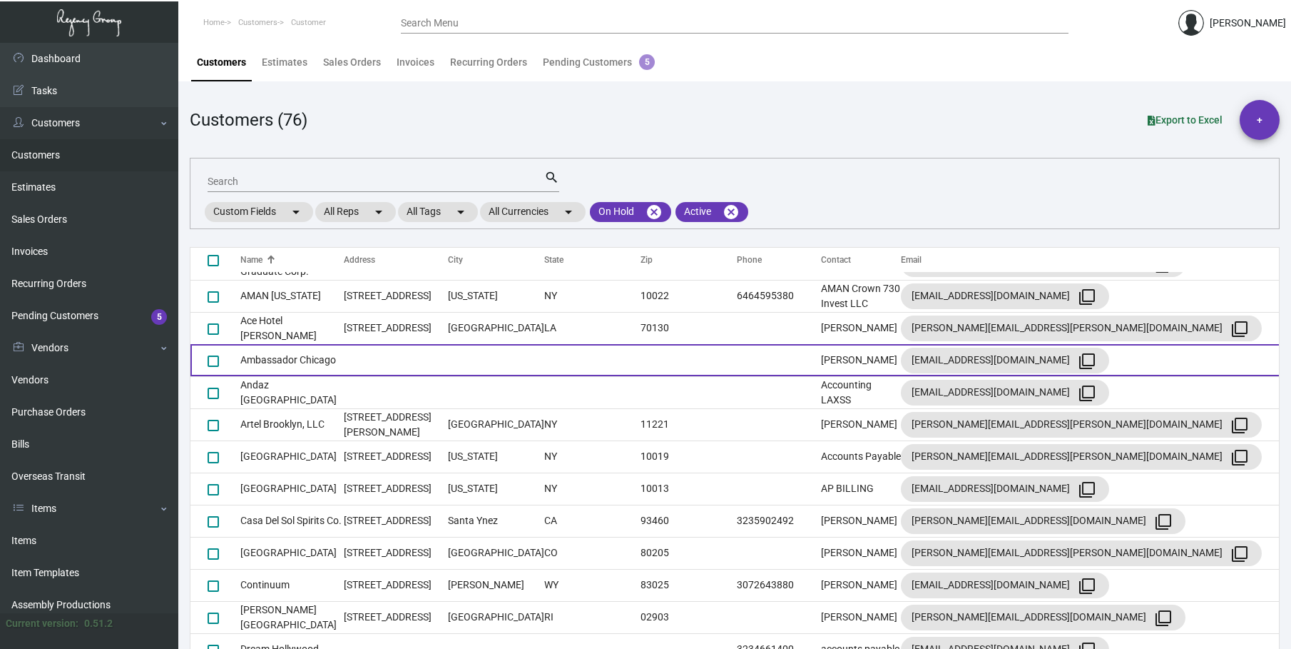
scroll to position [214, 0]
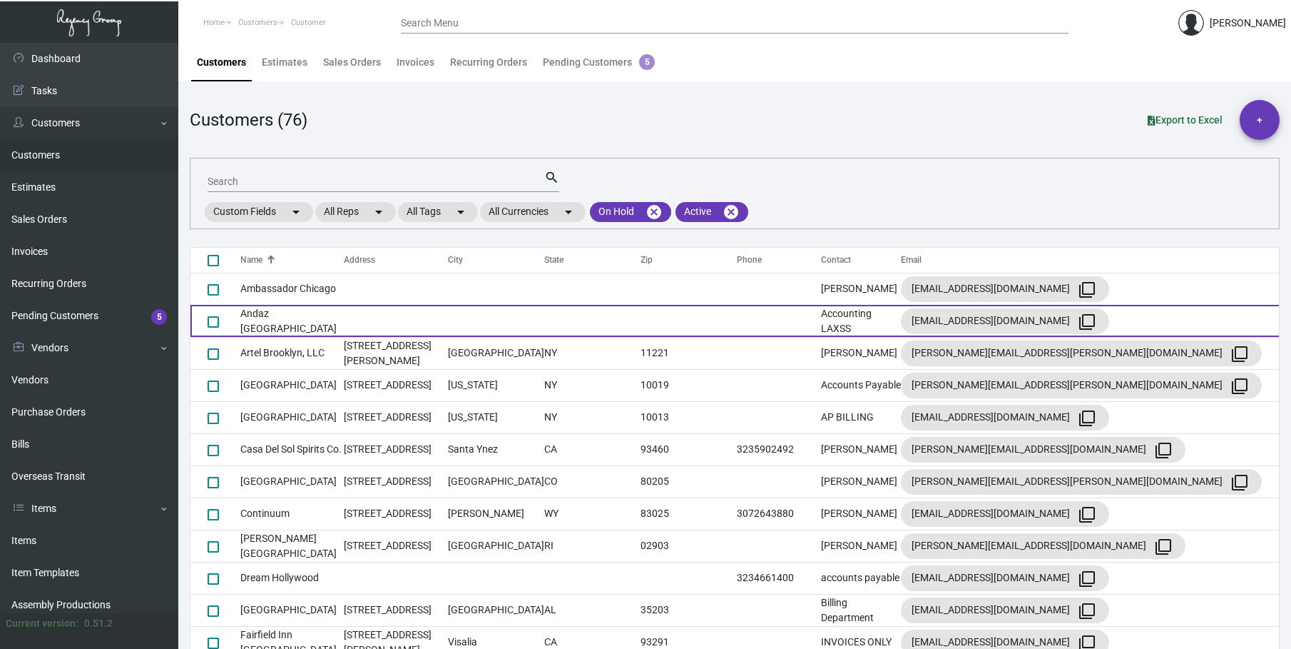
click at [257, 317] on td "Andaz [GEOGRAPHIC_DATA]" at bounding box center [291, 321] width 103 height 32
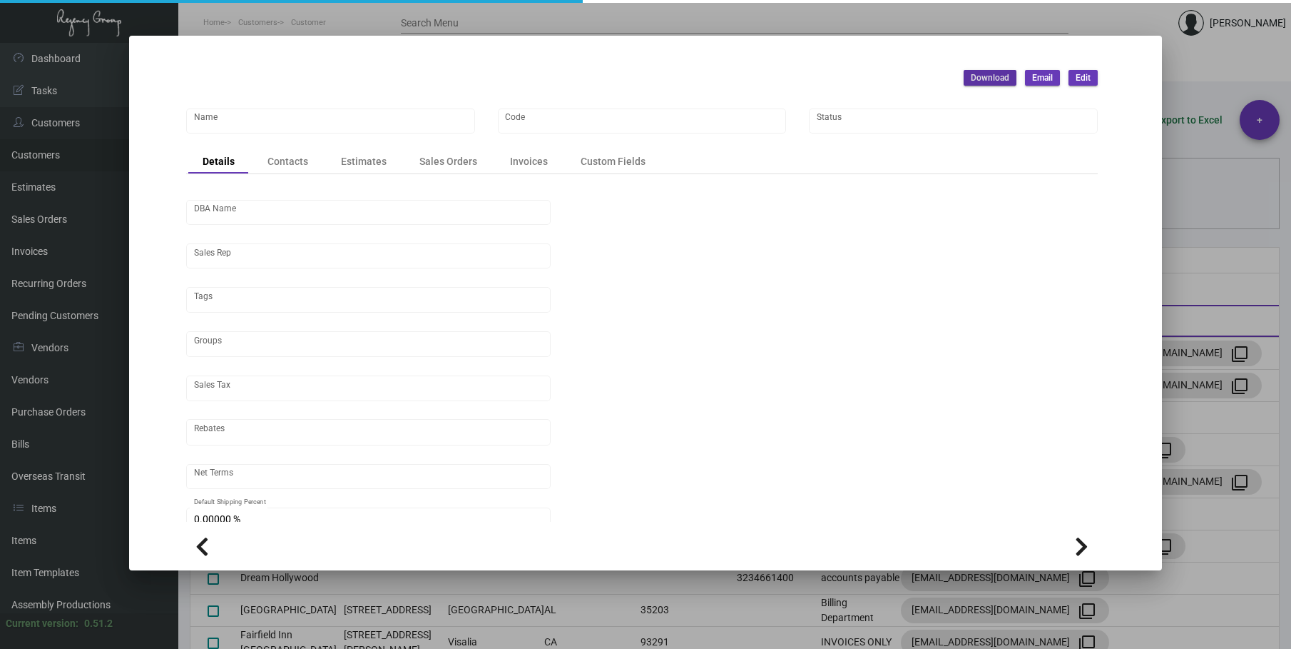
type input "Andaz [GEOGRAPHIC_DATA]"
type input "AWH84"
type input "[PERSON_NAME]"
type input "ST CA-[GEOGRAPHIC_DATA]-[GEOGRAPHIC_DATA]"
type input "Net 30"
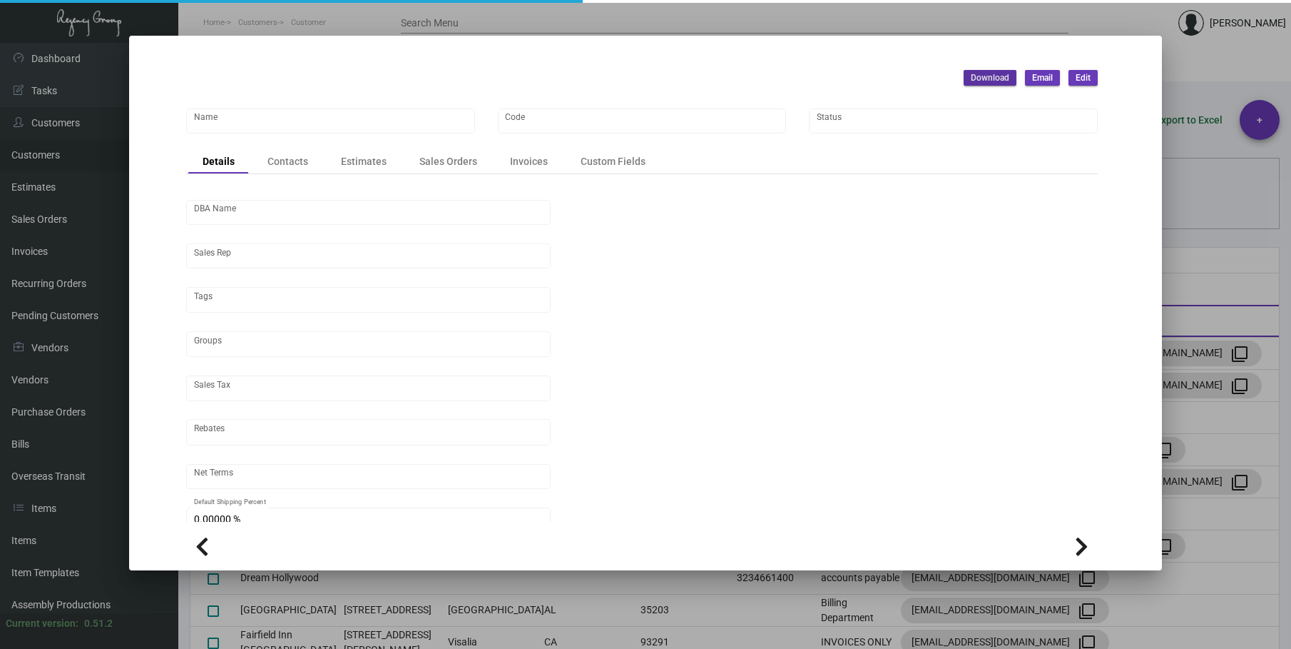
type input "United States Dollar $"
type input "$ 0.00"
checkbox input "true"
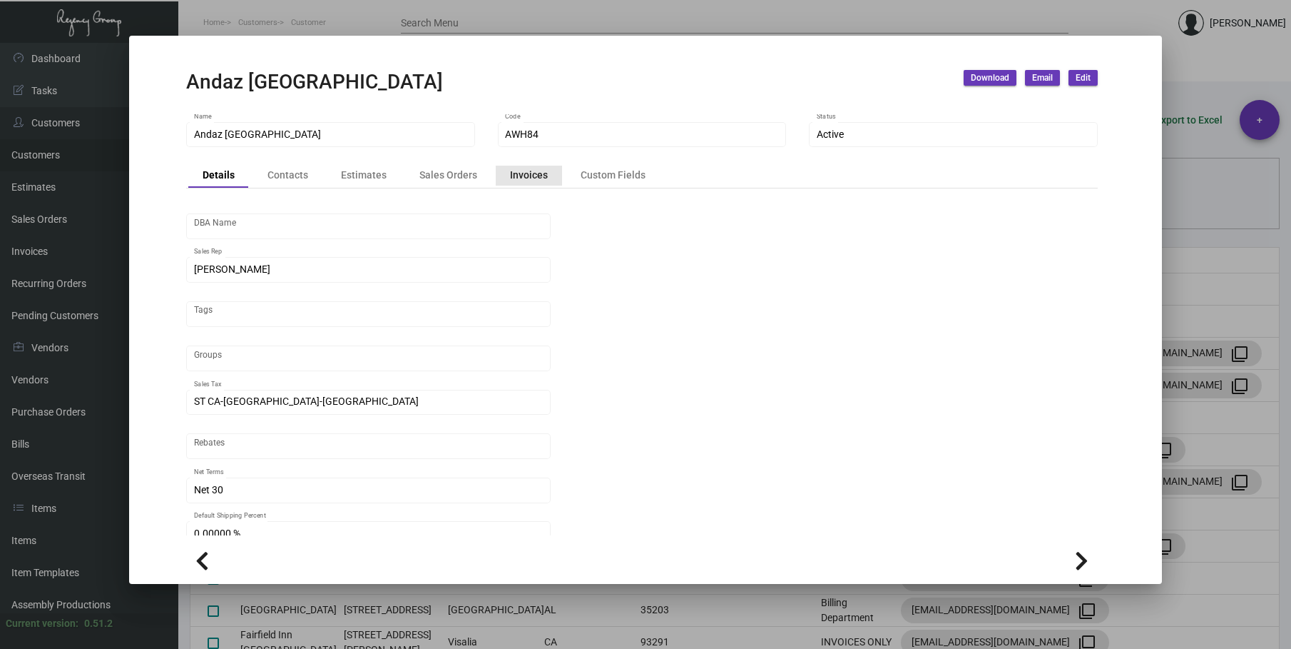
click at [524, 180] on div "Invoices" at bounding box center [529, 175] width 38 height 15
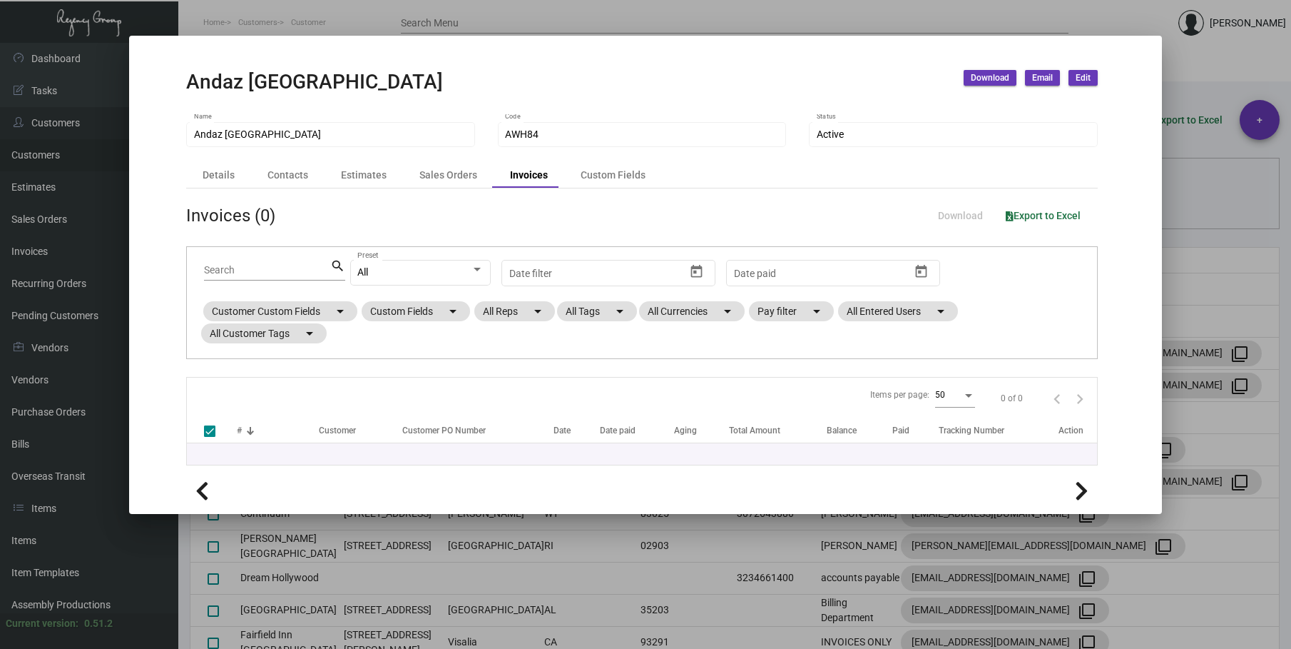
checkbox input "false"
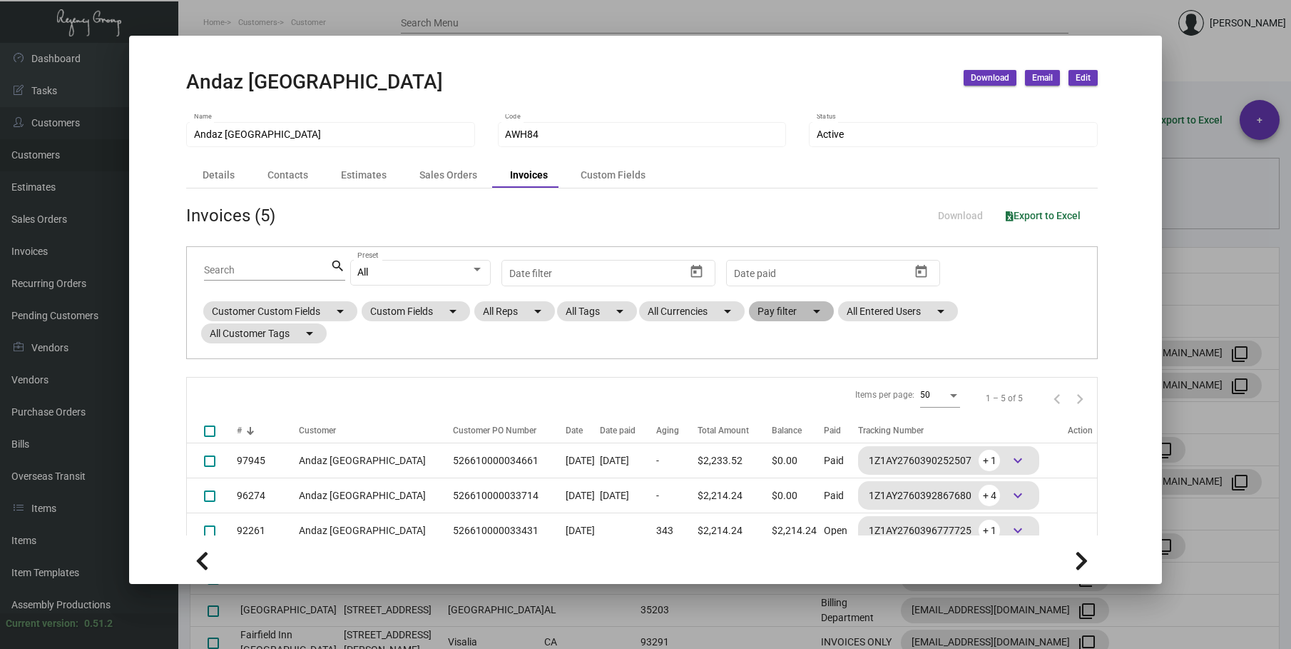
click at [787, 312] on mat-chip "Pay filter arrow_drop_down" at bounding box center [791, 311] width 85 height 20
click at [783, 397] on span "Open" at bounding box center [789, 397] width 24 height 17
click at [766, 403] on input "Open" at bounding box center [765, 403] width 1 height 1
checkbox input "true"
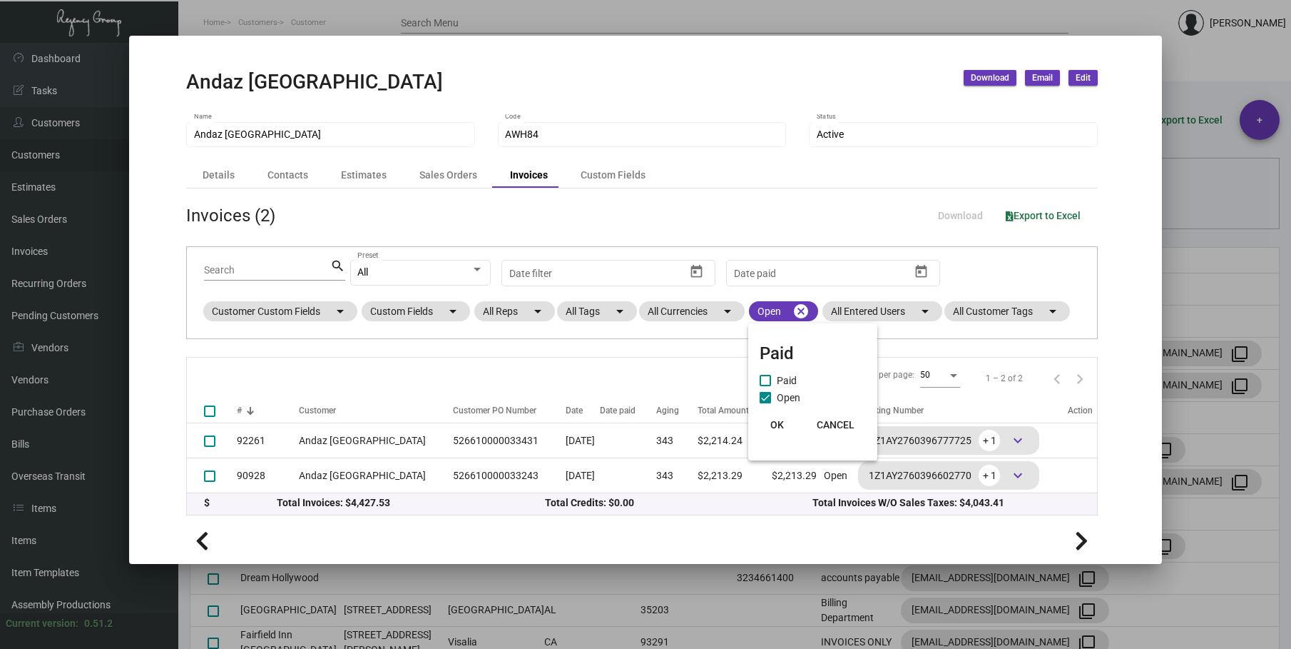
click at [775, 425] on span "OK" at bounding box center [778, 424] width 14 height 11
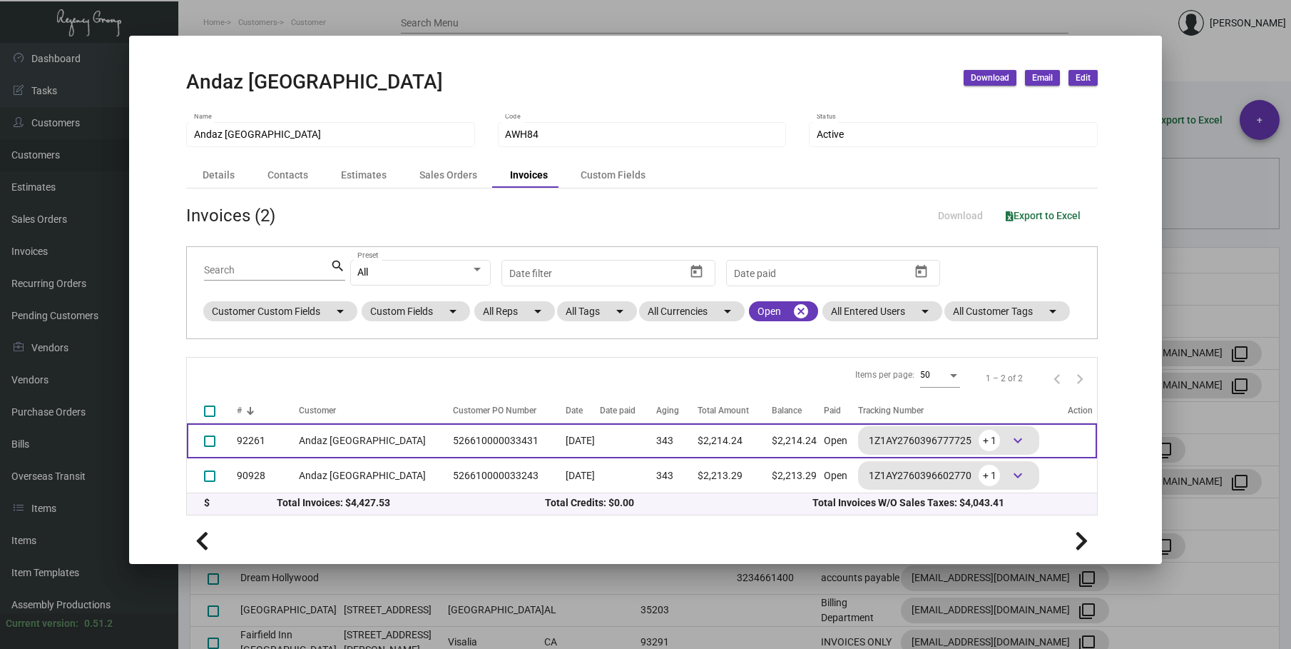
click at [323, 444] on td "Andaz [GEOGRAPHIC_DATA]" at bounding box center [372, 440] width 147 height 35
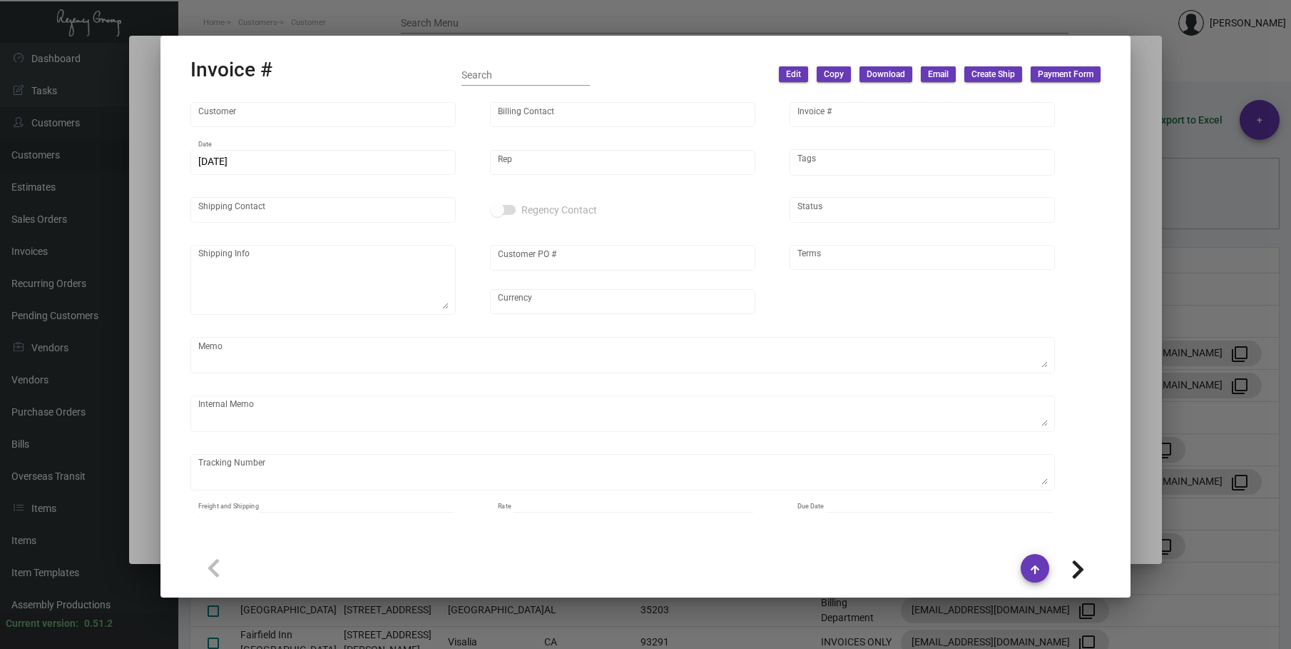
type input "Andaz [GEOGRAPHIC_DATA]"
type input "[PERSON_NAME] [PERSON_NAME]"
type input "92261"
type input "[DATE]"
type input "[PERSON_NAME]"
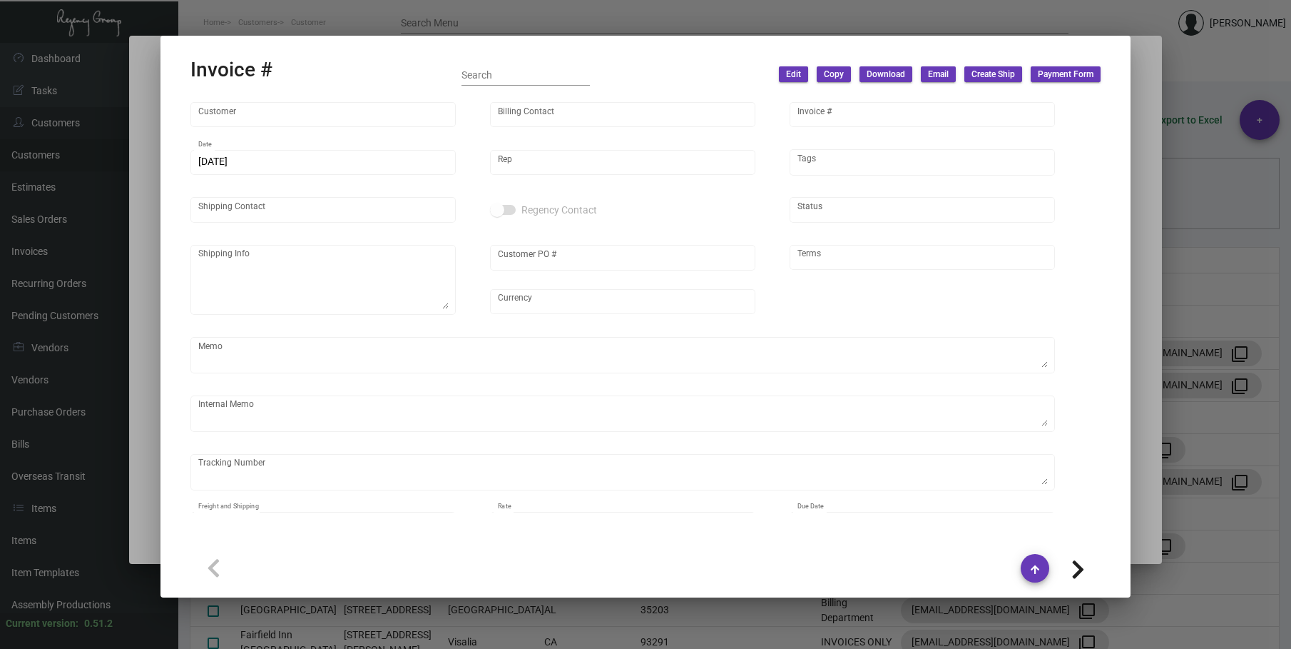
type input "One Stop Shop"
type textarea "[GEOGRAPHIC_DATA] - One Stop Shop [STREET_ADDRESS]"
type input "526610000033431"
type input "United States Dollar $"
type input "Net 30"
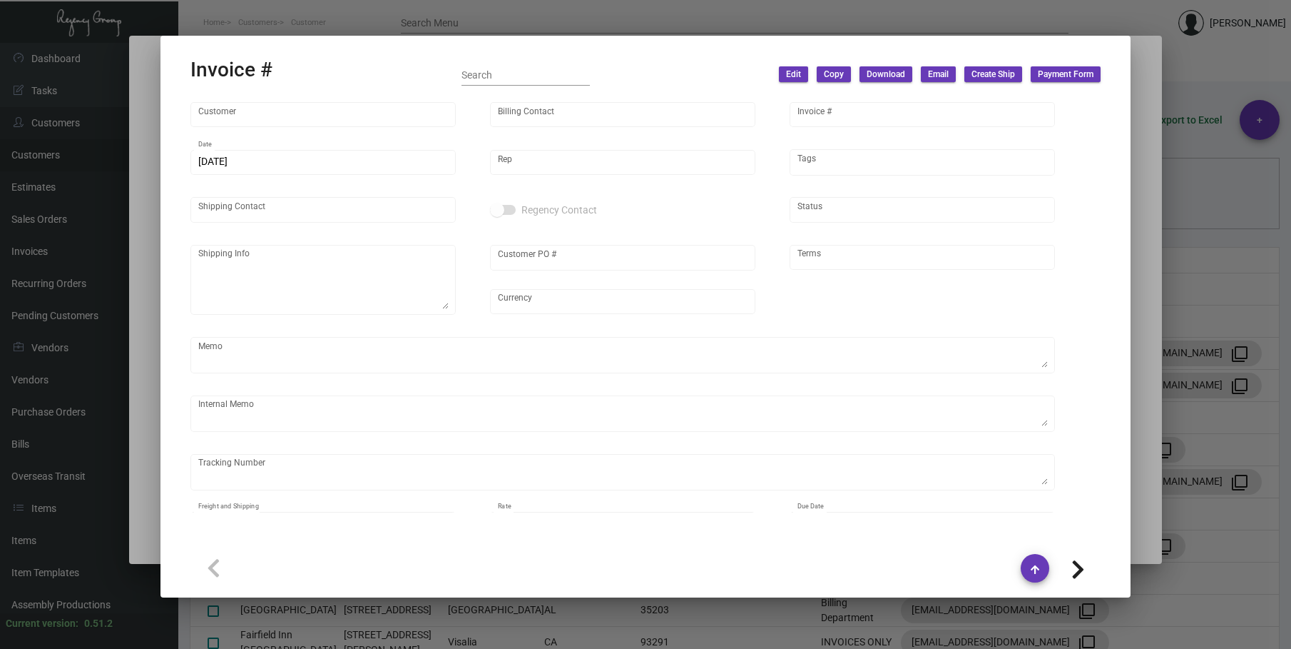
type textarea "48.70"
type input "$ 72.14"
type input "[DATE]"
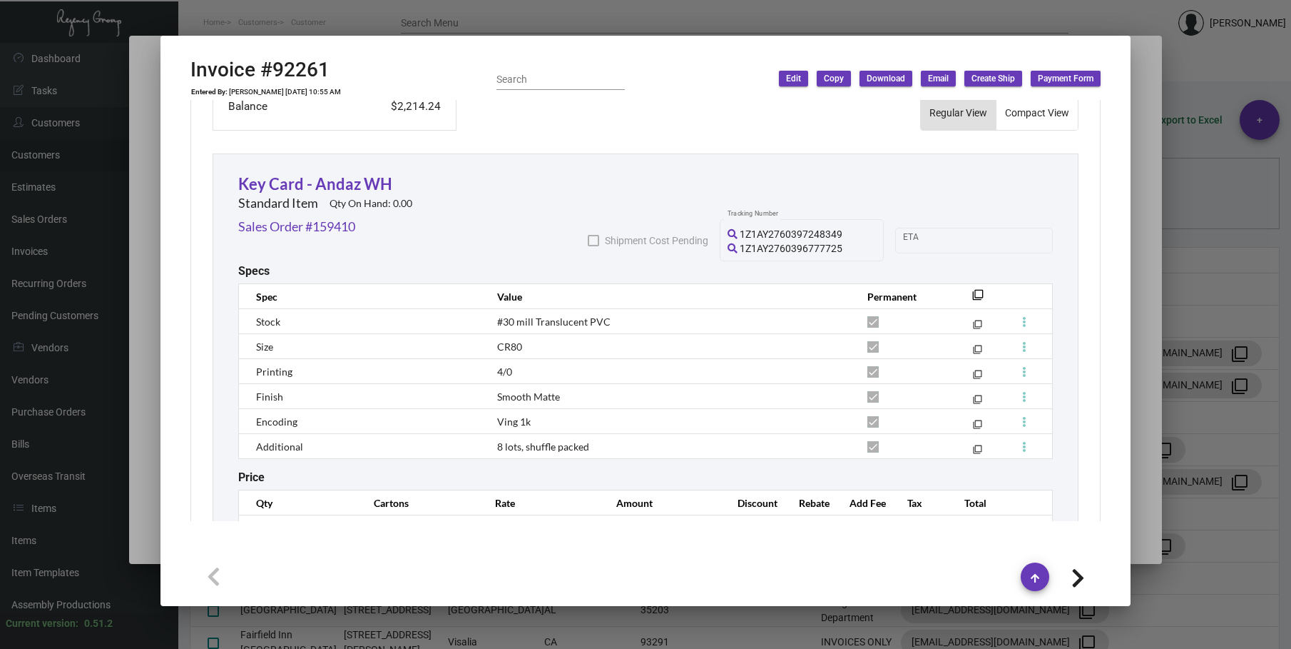
scroll to position [853, 0]
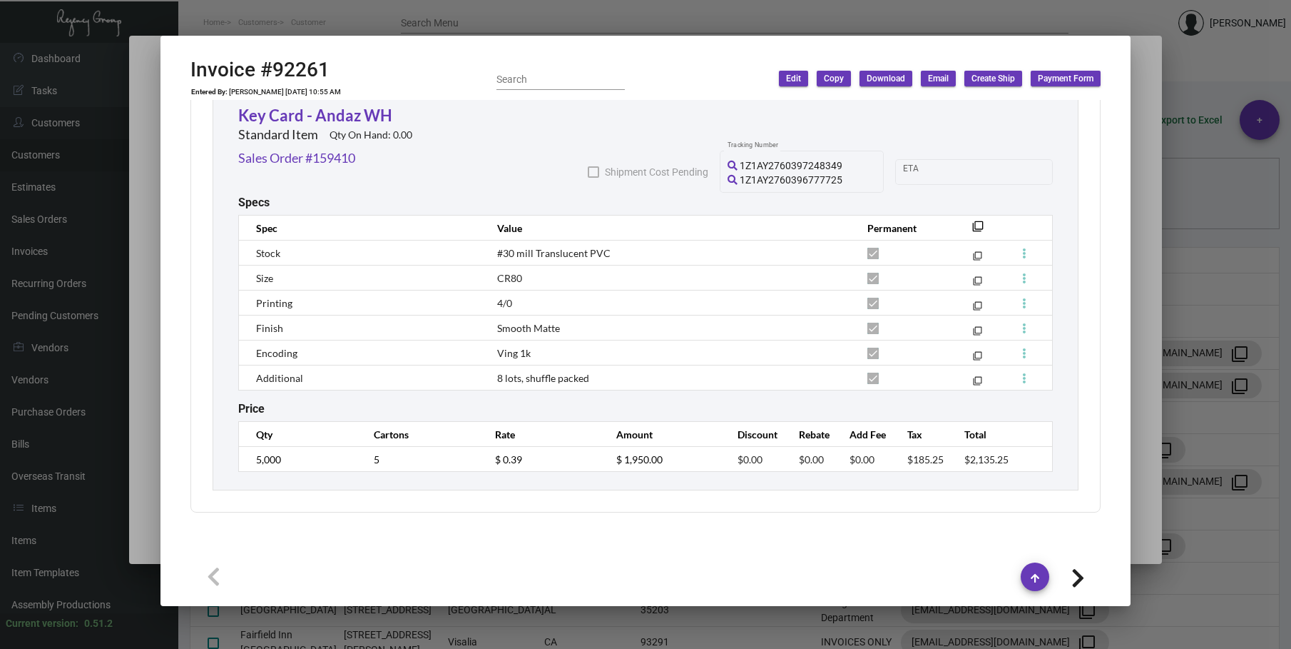
click at [507, 14] on div at bounding box center [645, 324] width 1291 height 649
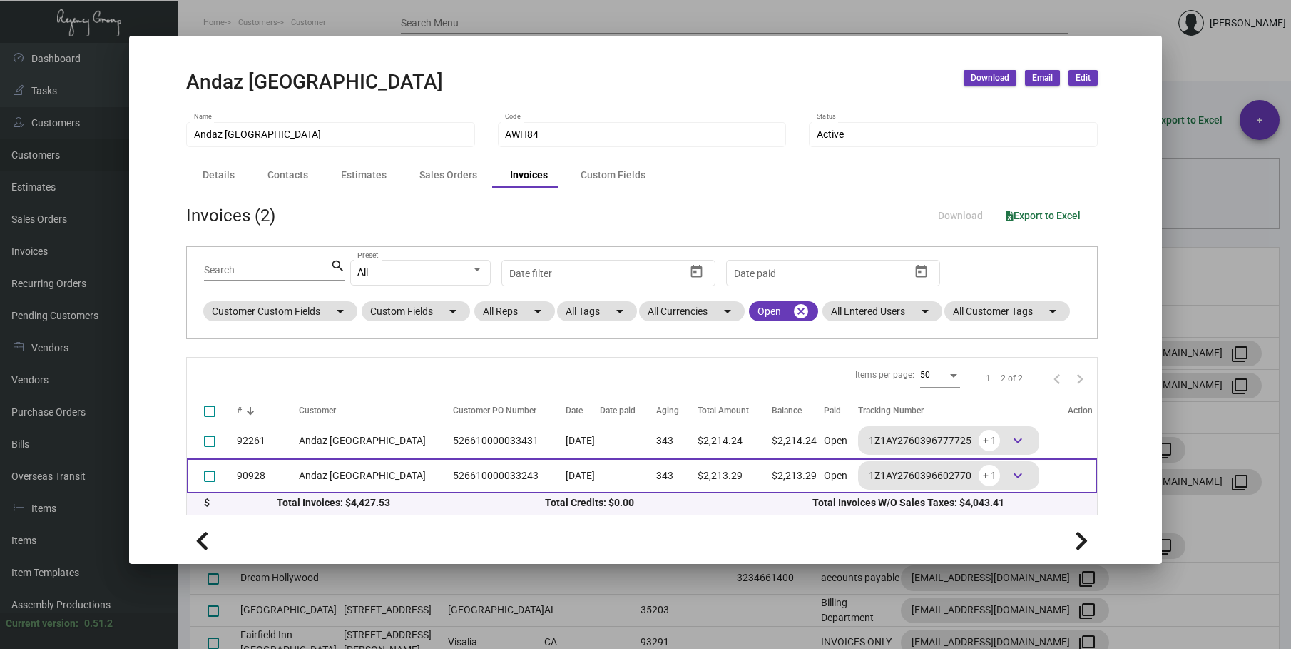
click at [310, 472] on td "Andaz [GEOGRAPHIC_DATA]" at bounding box center [372, 475] width 147 height 35
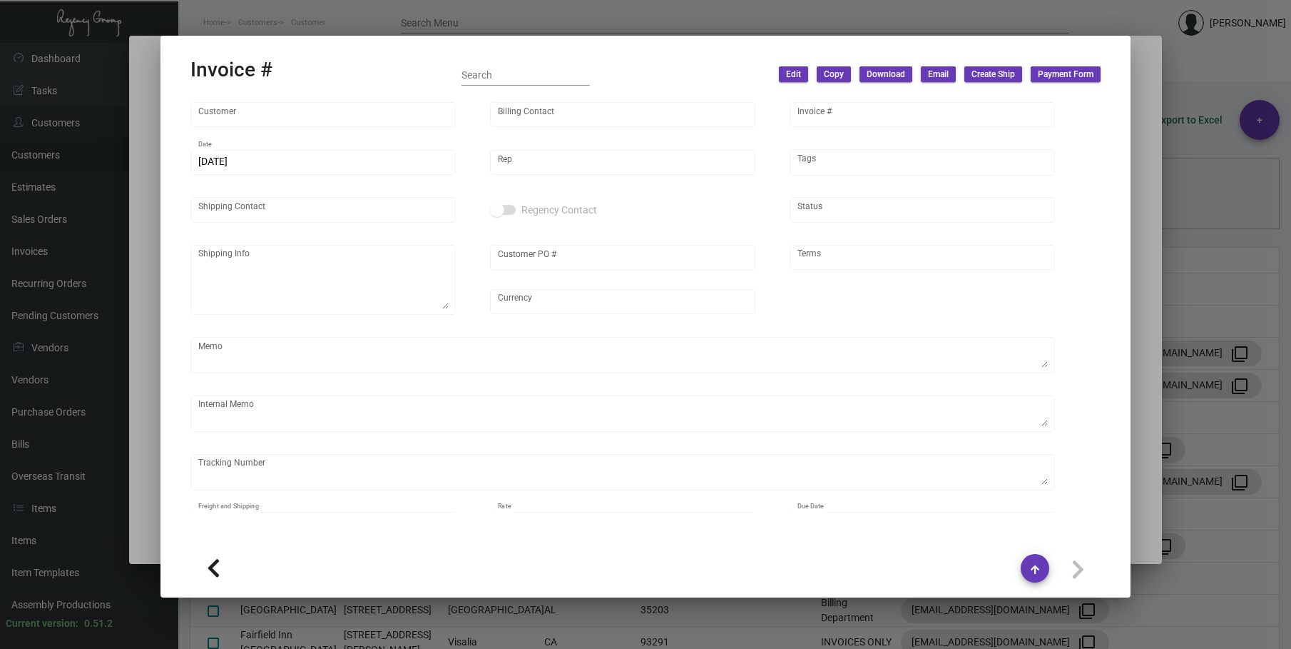
type input "Andaz [GEOGRAPHIC_DATA]"
type input "[PERSON_NAME] [PERSON_NAME]"
type input "90928"
type input "[DATE]"
type input "[PERSON_NAME]"
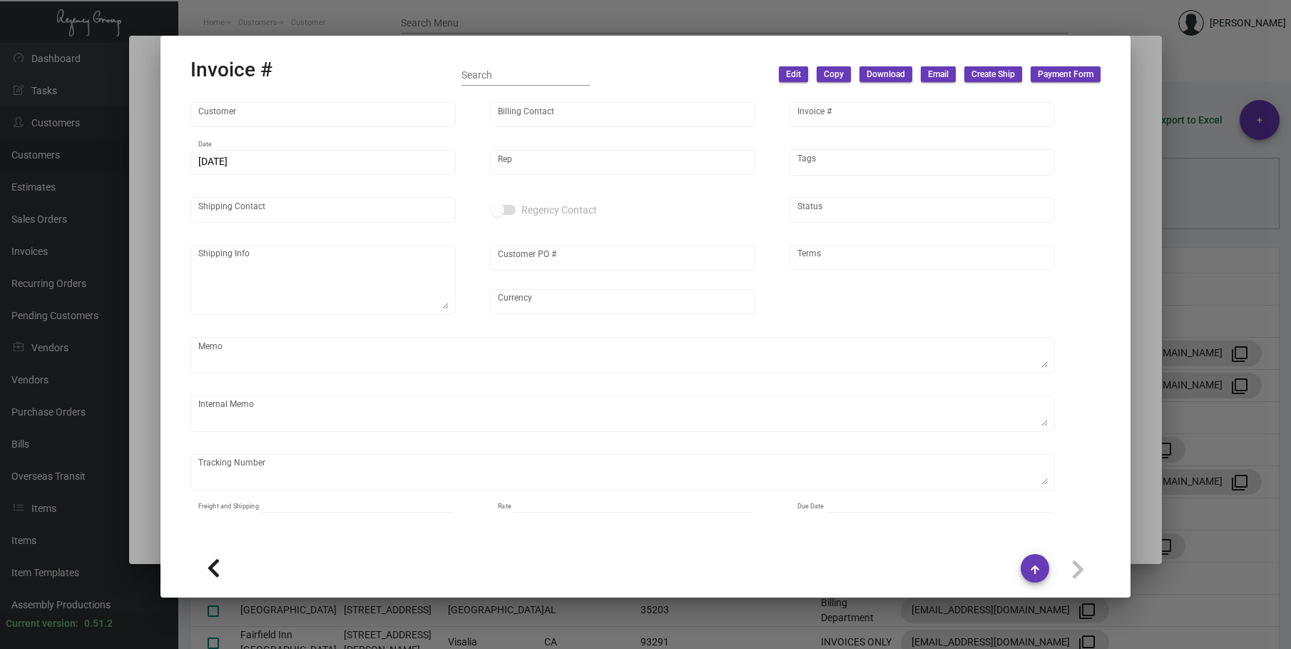
type input "One Stop Shop"
type textarea "[GEOGRAPHIC_DATA] - One Stop Shop [STREET_ADDRESS]"
type input "526610000033243"
type input "United States Dollar $"
type input "Net 30"
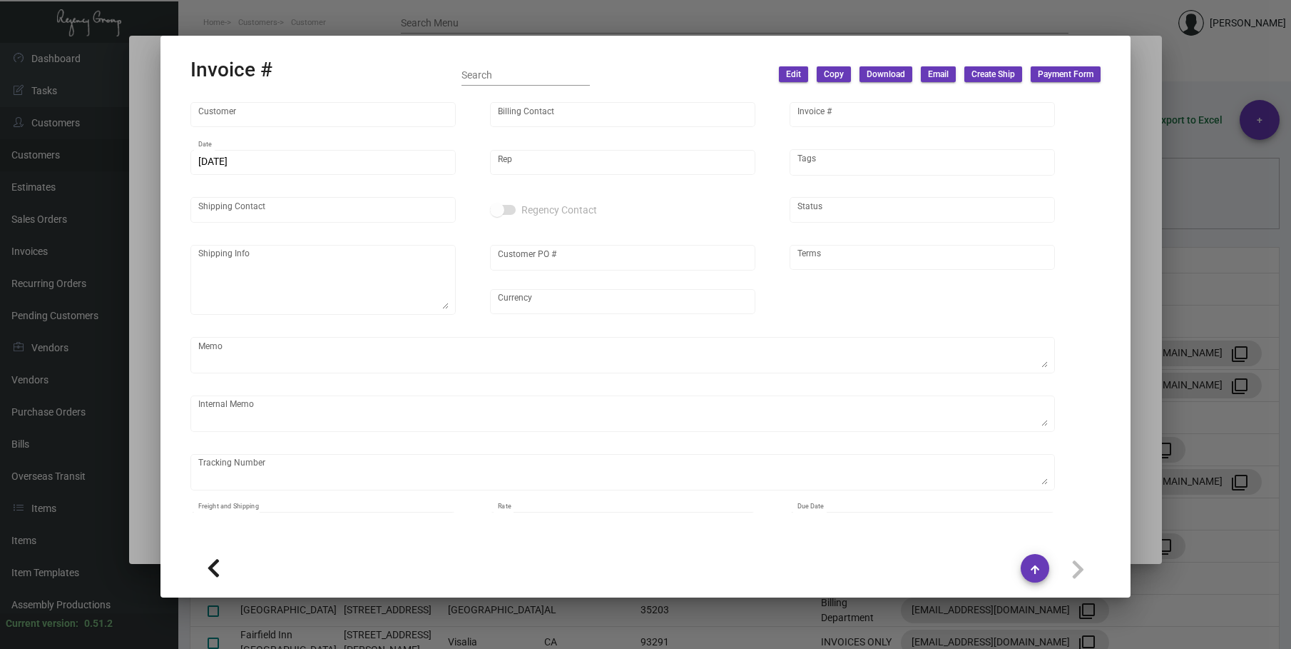
type textarea "48.70"
type input "$ 71.27"
type input "[DATE]"
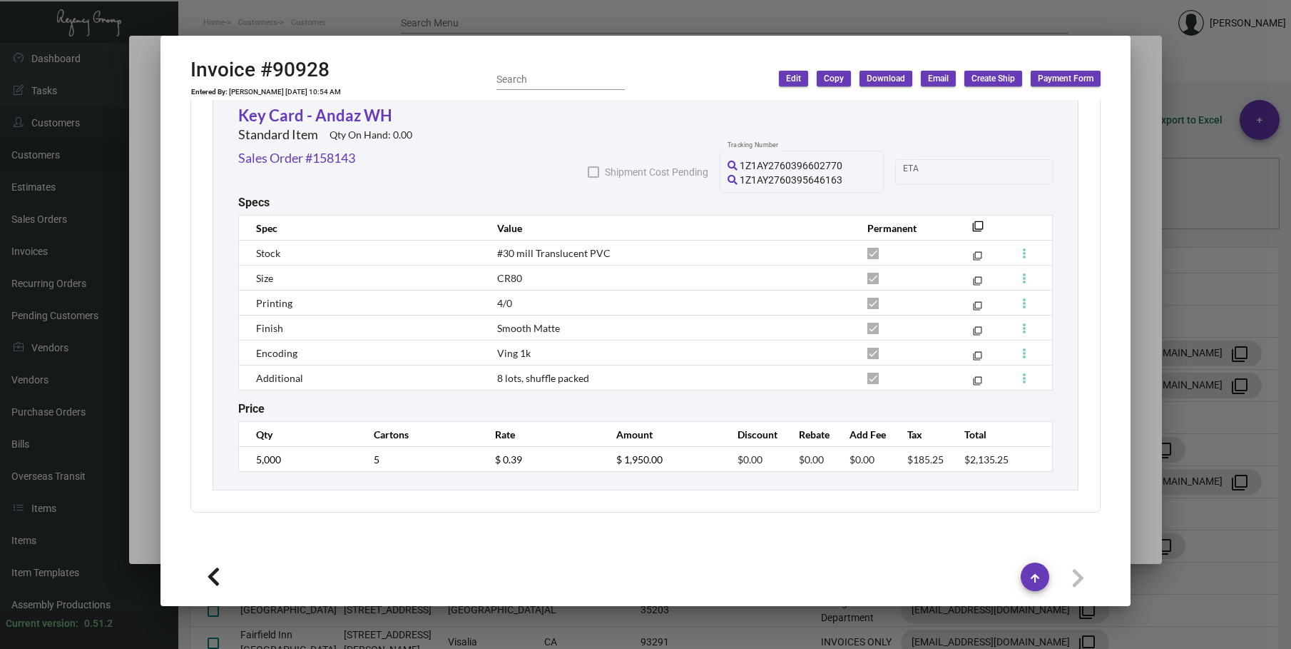
click at [478, 11] on div at bounding box center [645, 324] width 1291 height 649
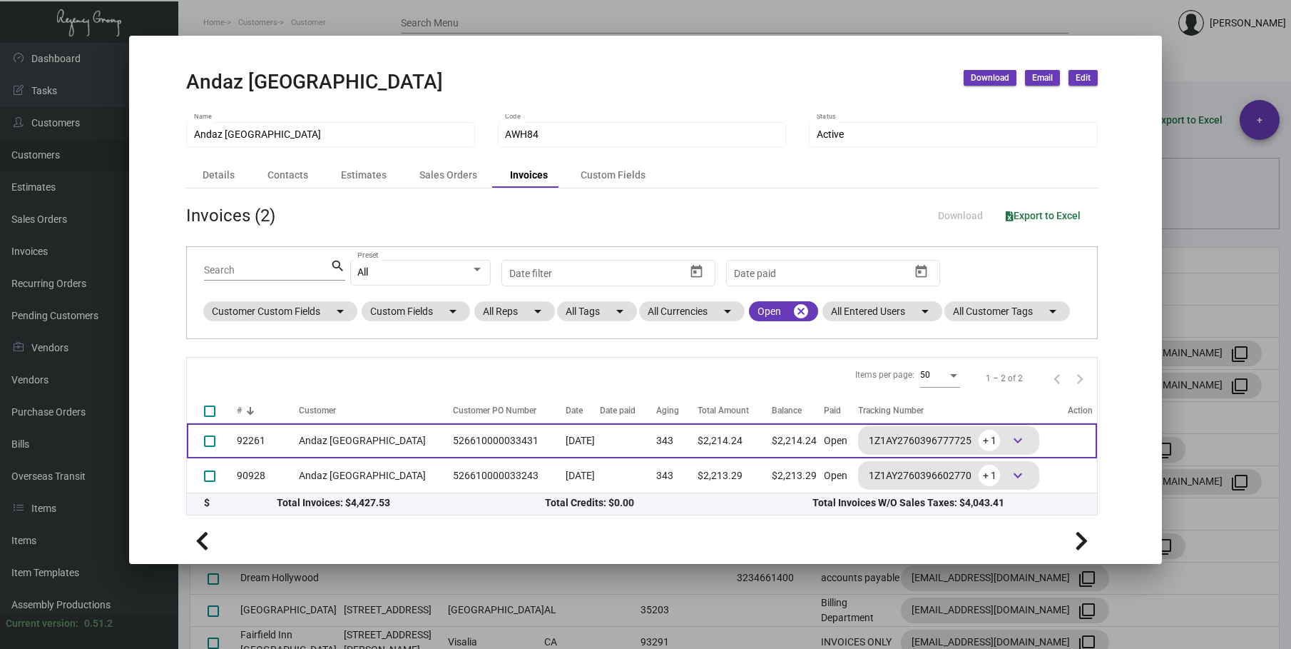
click at [338, 439] on td "Andaz [GEOGRAPHIC_DATA]" at bounding box center [372, 440] width 147 height 35
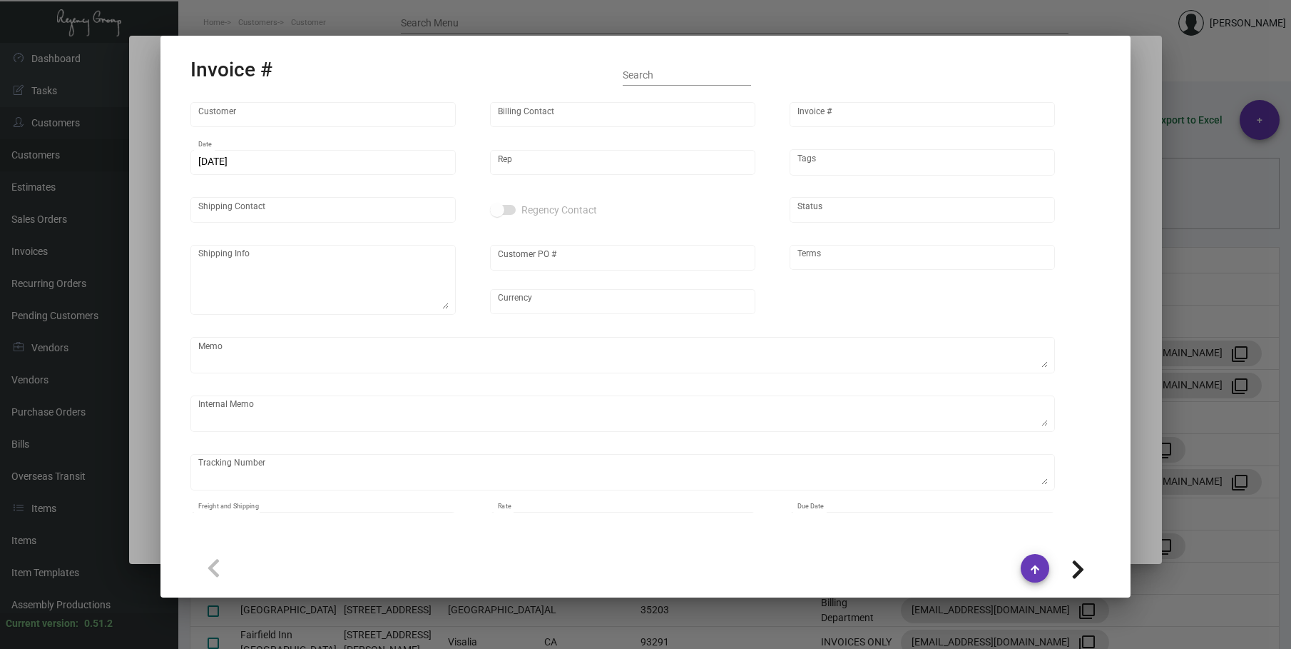
type input "Andaz [GEOGRAPHIC_DATA]"
type input "[PERSON_NAME] [PERSON_NAME]"
type input "92261"
type input "[DATE]"
type input "[PERSON_NAME]"
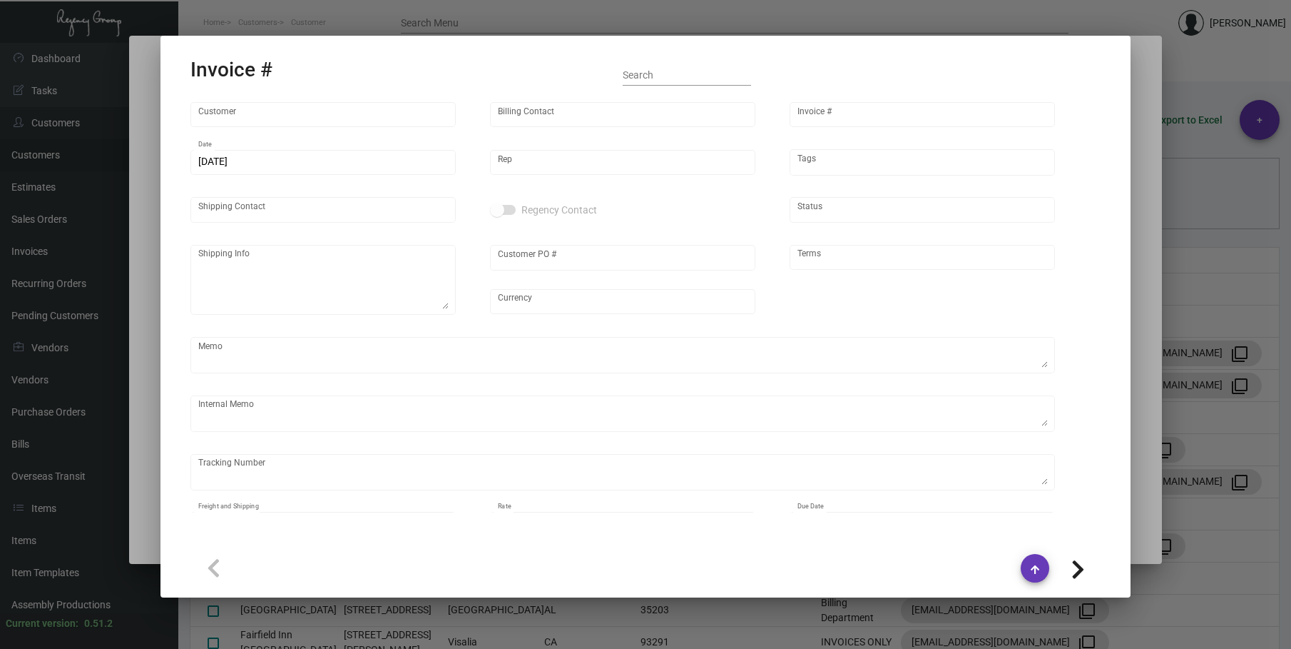
type input "One Stop Shop"
type textarea "[GEOGRAPHIC_DATA] - One Stop Shop [STREET_ADDRESS]"
type input "526610000033431"
type input "United States Dollar $"
type input "Net 30"
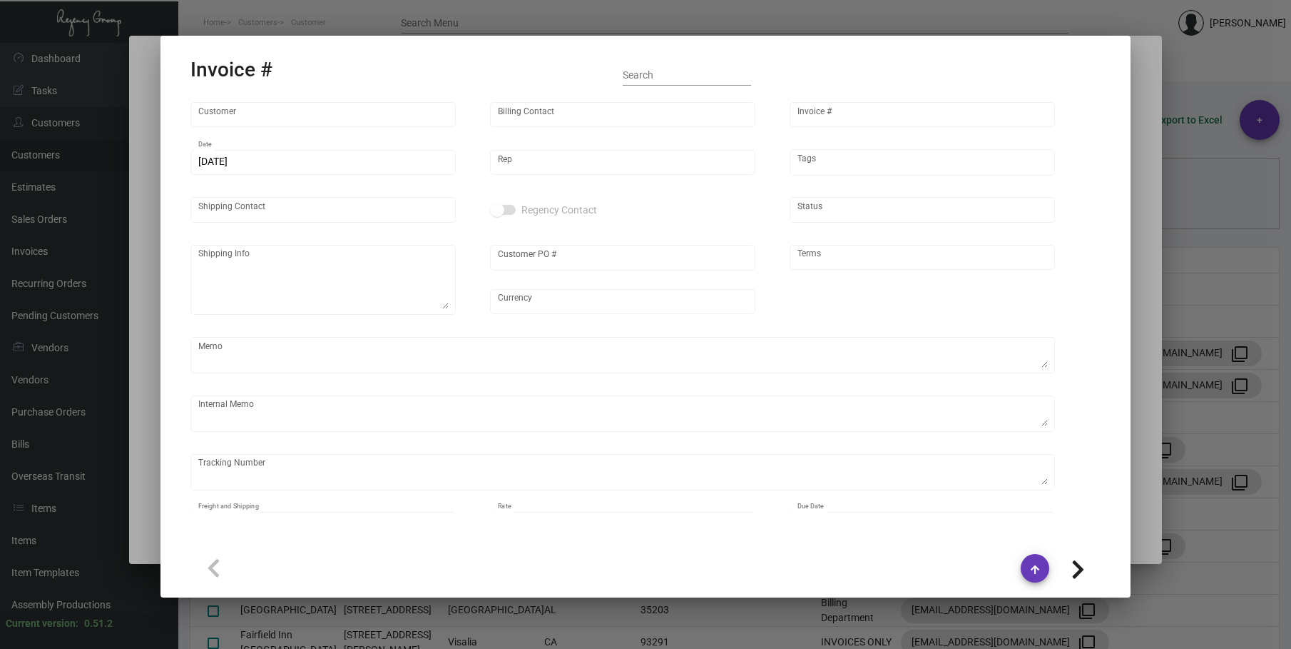
type textarea "48.70"
type input "$ 72.14"
type input "[DATE]"
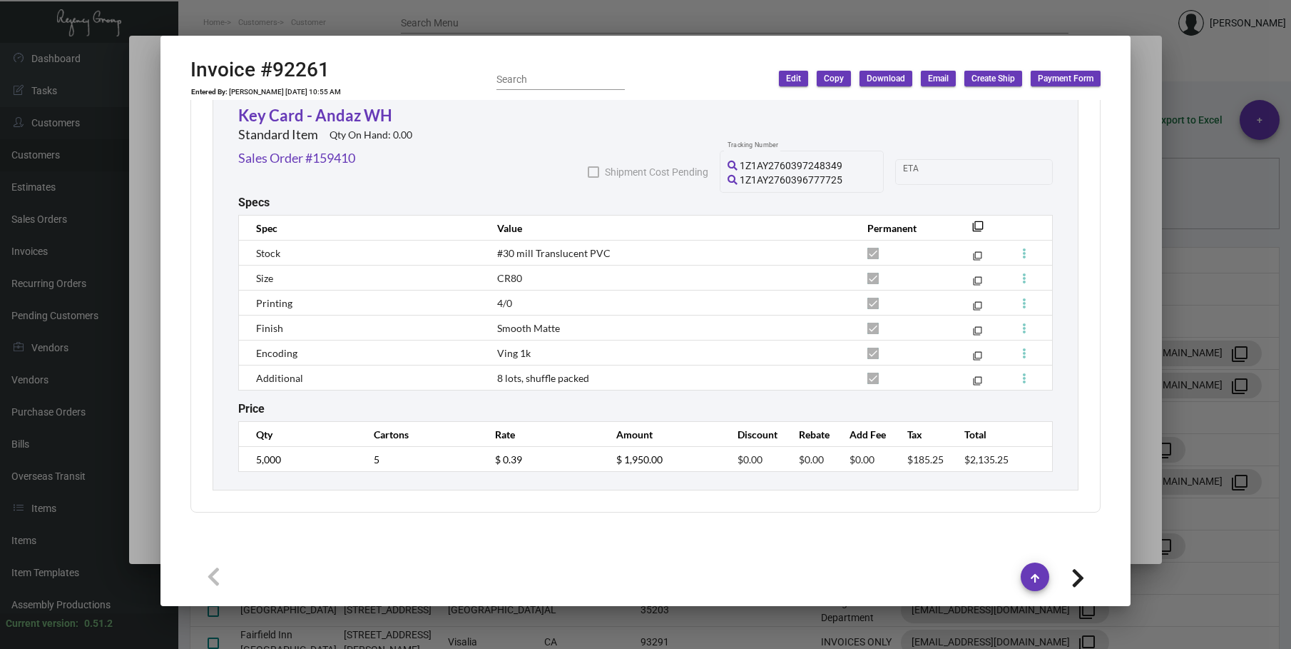
click at [579, 20] on div at bounding box center [645, 324] width 1291 height 649
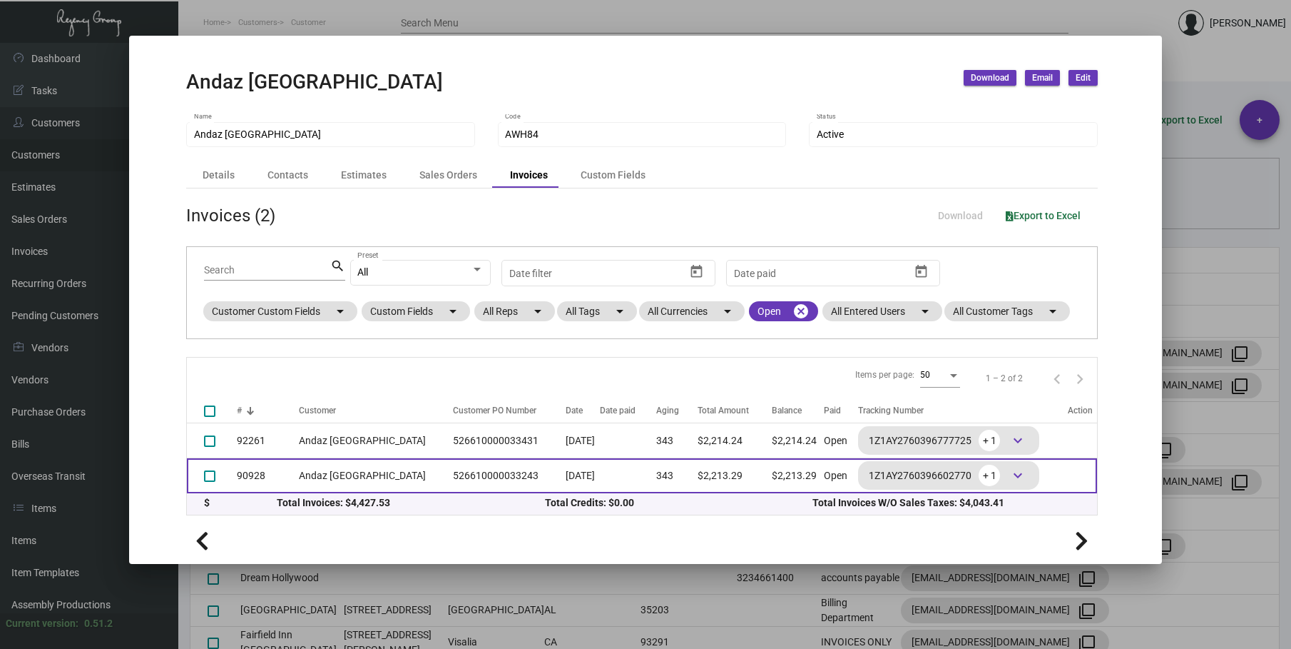
click at [352, 475] on td "Andaz [GEOGRAPHIC_DATA]" at bounding box center [372, 475] width 147 height 35
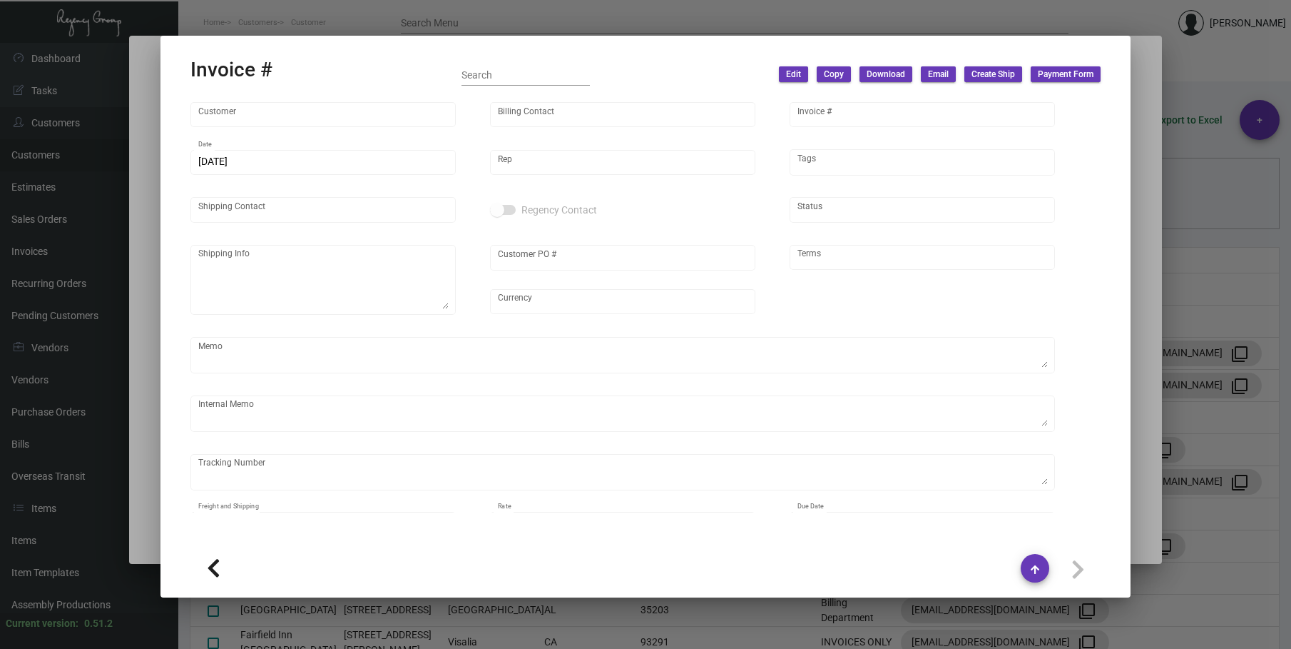
type input "Andaz [GEOGRAPHIC_DATA]"
type input "[PERSON_NAME] [PERSON_NAME]"
type input "90928"
type input "[DATE]"
type input "[PERSON_NAME]"
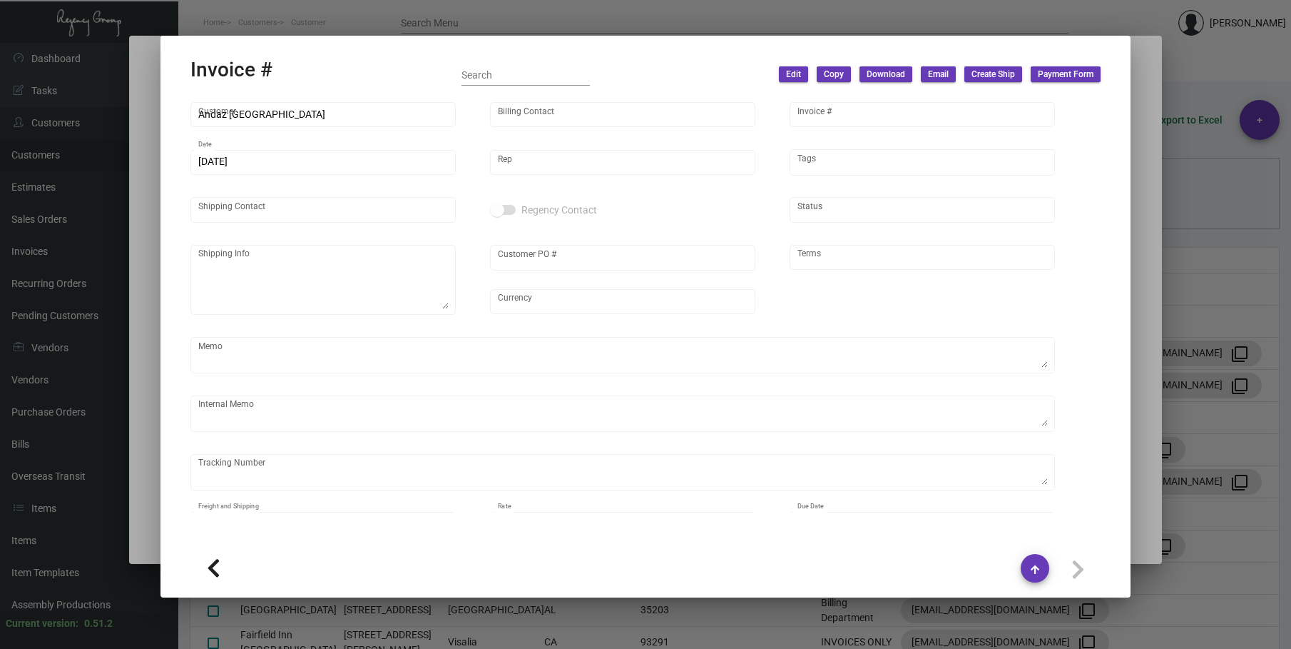
type input "One Stop Shop"
type textarea "[GEOGRAPHIC_DATA] - One Stop Shop [STREET_ADDRESS]"
type input "526610000033243"
type input "United States Dollar $"
type input "Net 30"
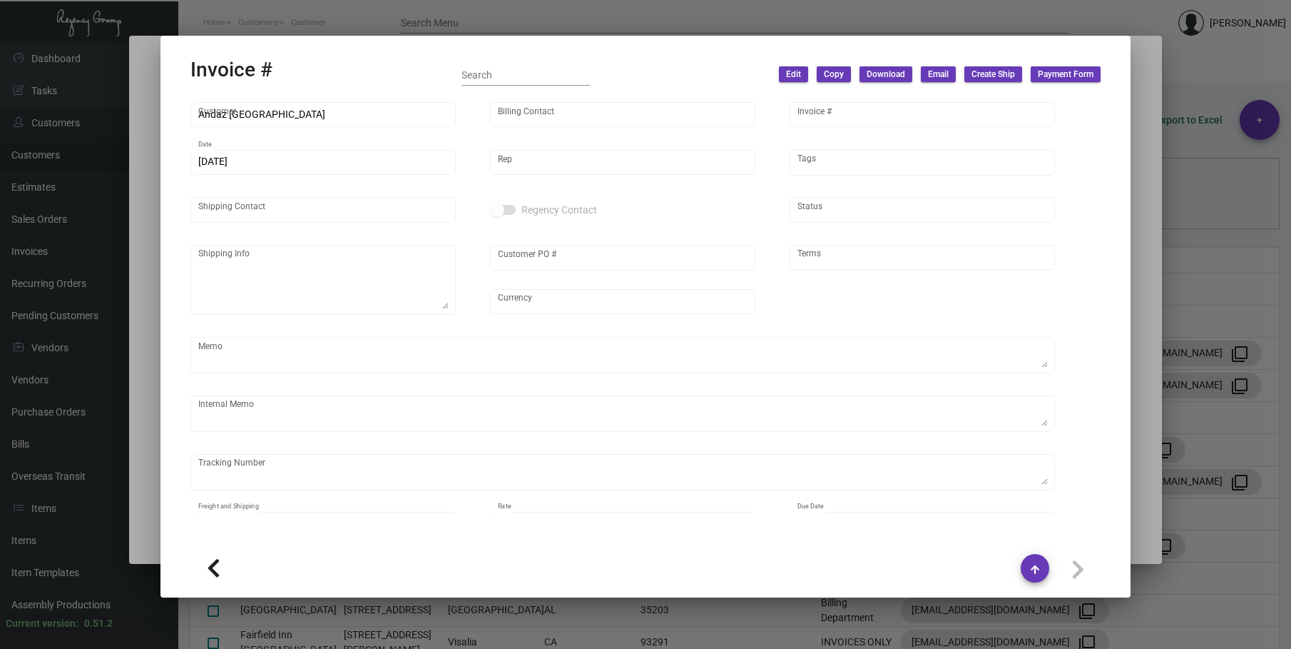
type textarea "48.70"
type input "$ 71.27"
type input "[DATE]"
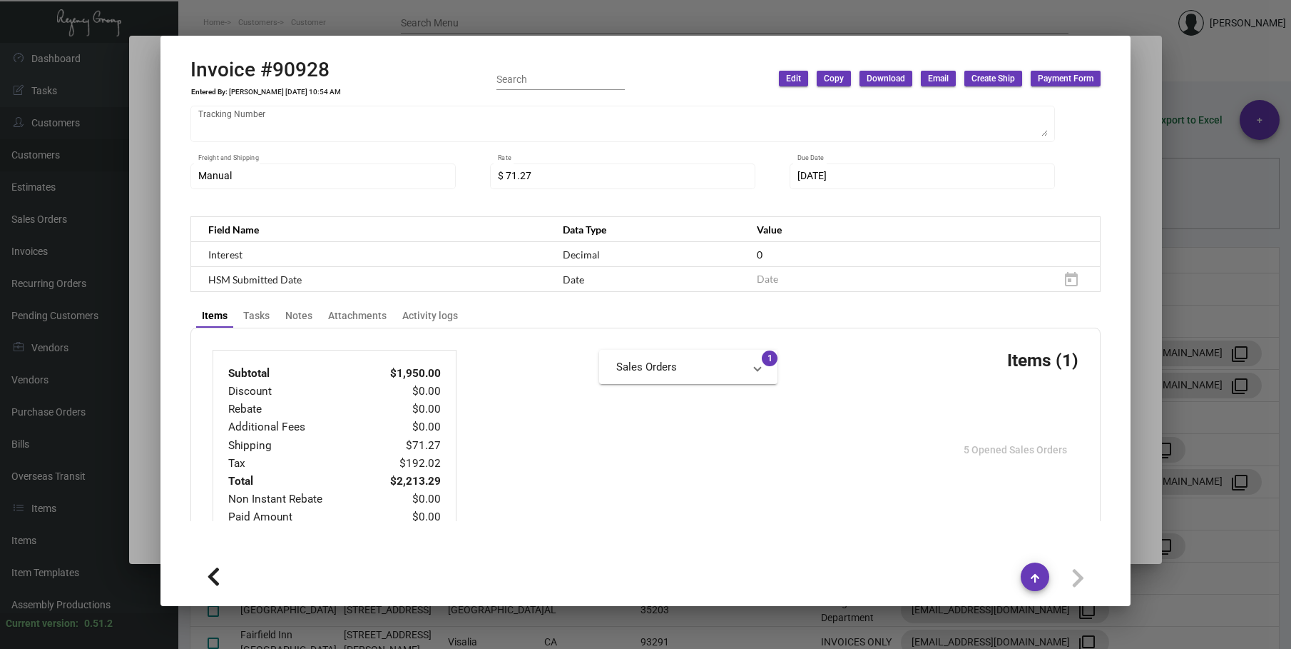
scroll to position [713, 0]
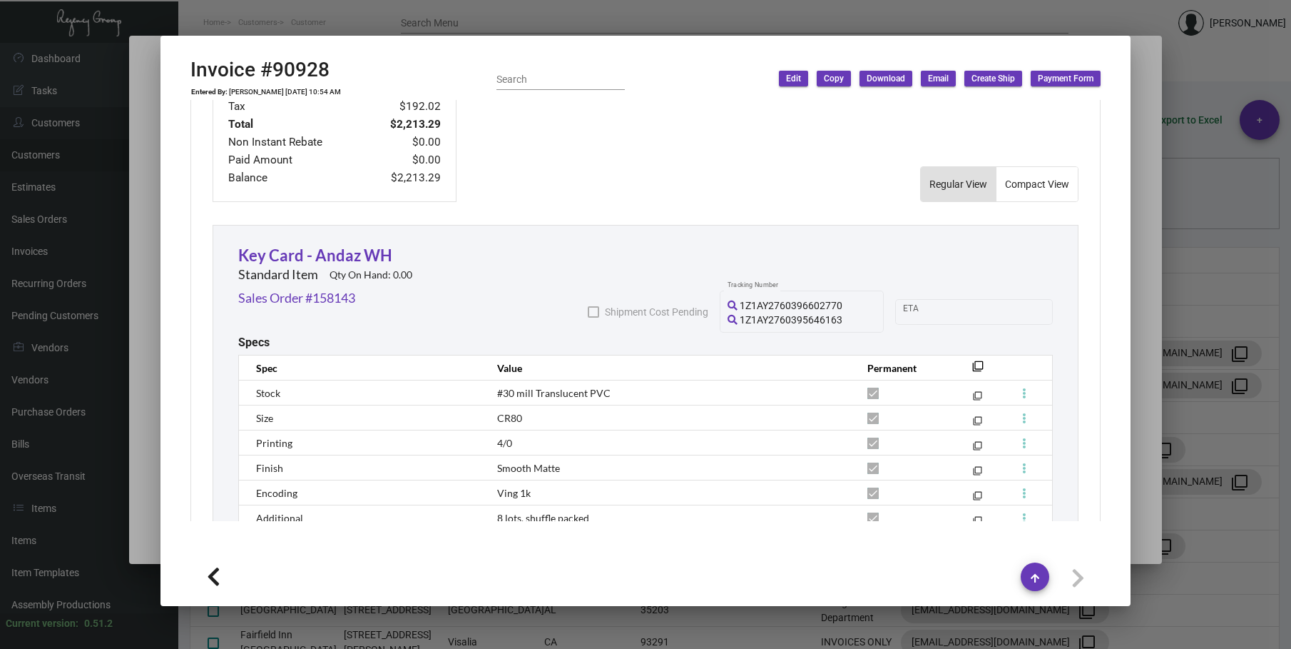
click at [710, 21] on div at bounding box center [645, 324] width 1291 height 649
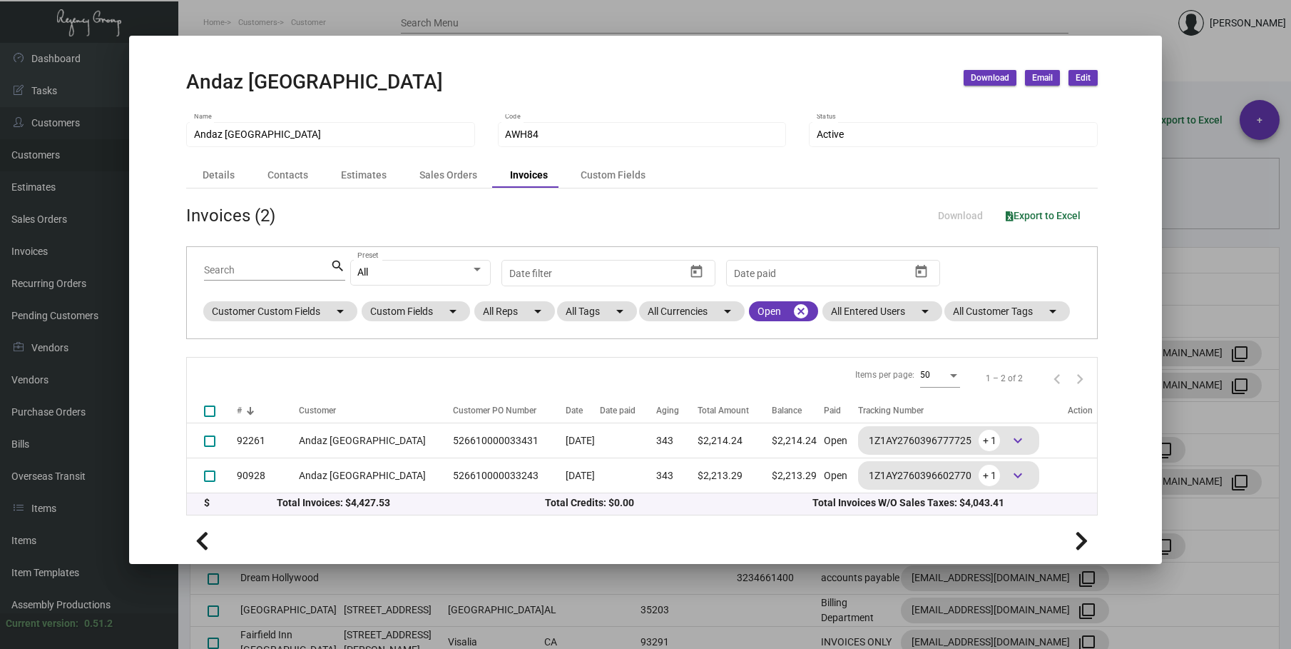
click at [988, 14] on div at bounding box center [645, 324] width 1291 height 649
